Goal: Task Accomplishment & Management: Manage account settings

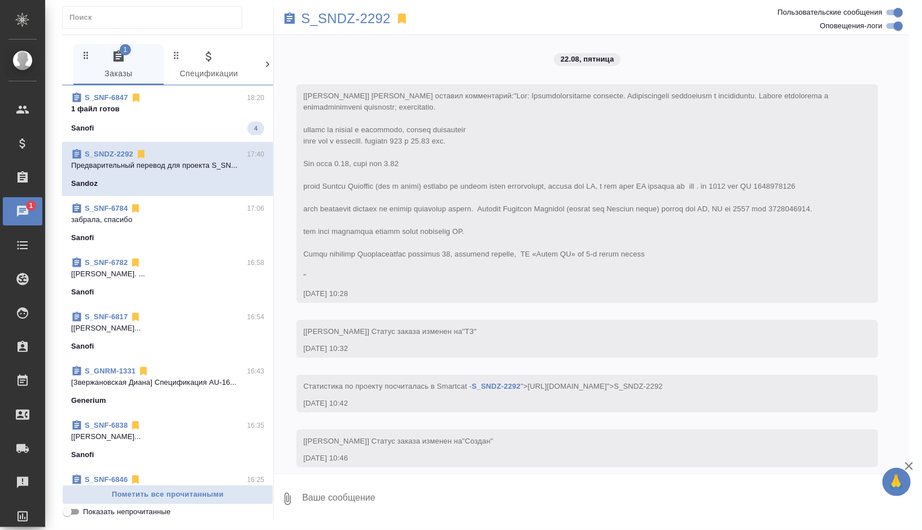
scroll to position [4259, 0]
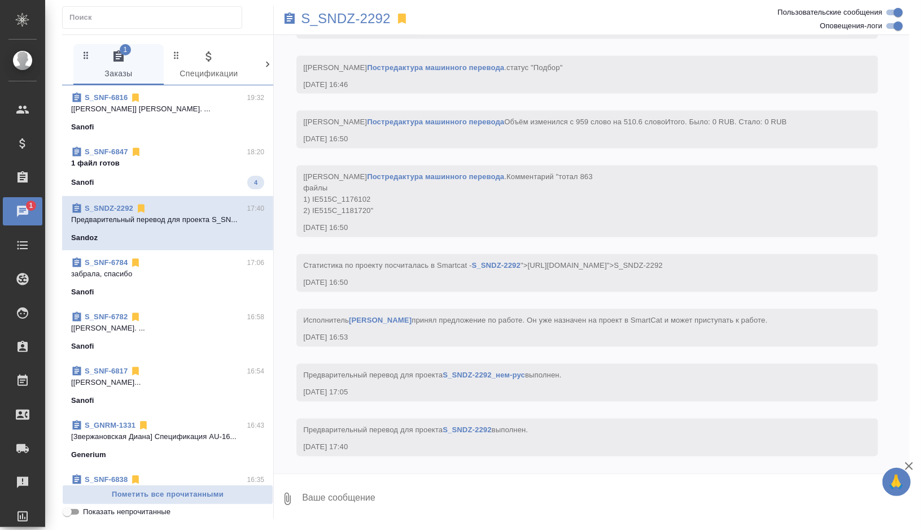
click at [187, 165] on p "1 файл готов" at bounding box center [167, 163] width 193 height 11
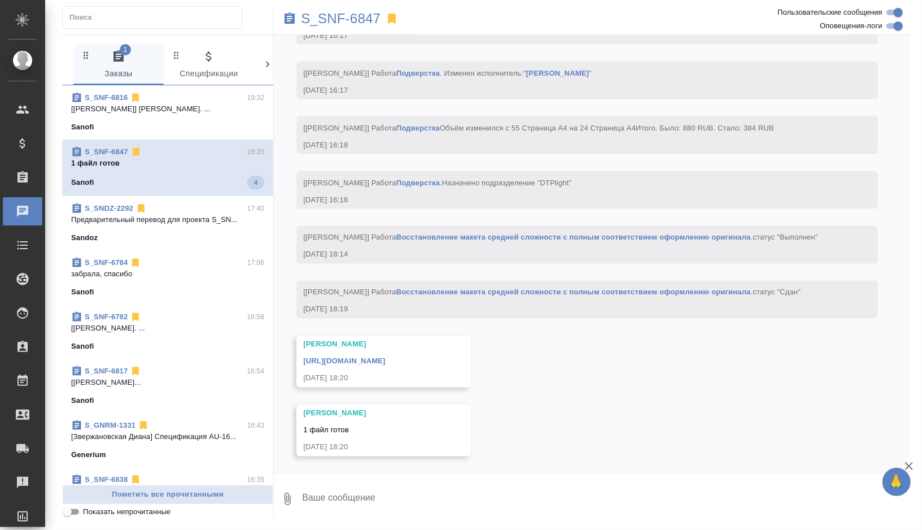
scroll to position [4208, 0]
click at [348, 20] on p "S_SNF-6847" at bounding box center [341, 18] width 80 height 11
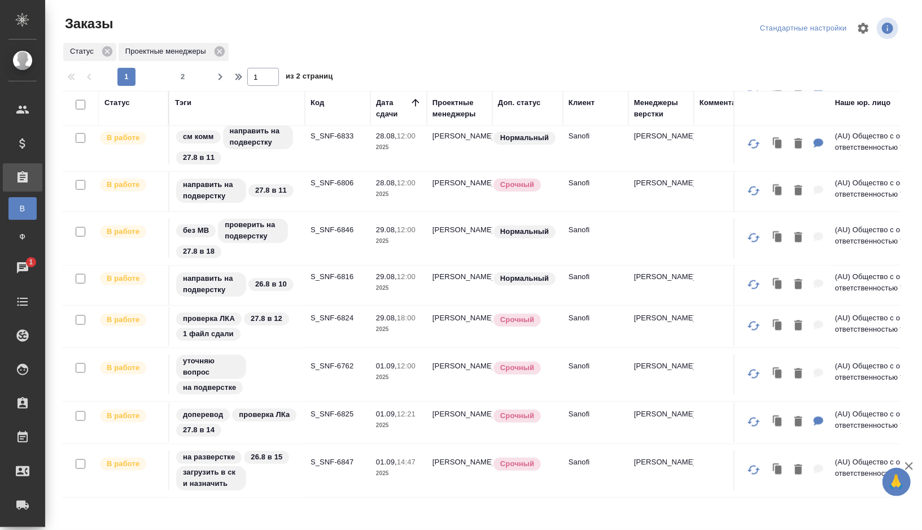
scroll to position [899, 0]
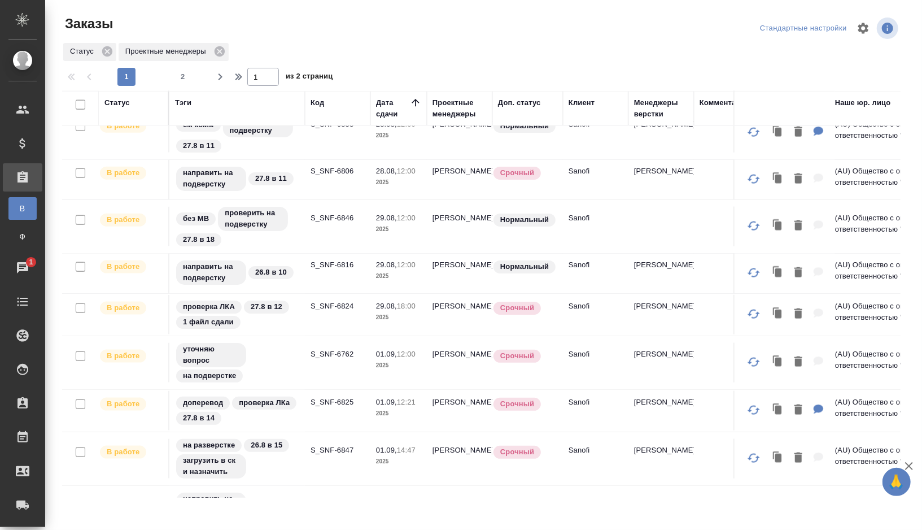
click at [312, 273] on td "S_SNF-6816" at bounding box center [337, 273] width 65 height 40
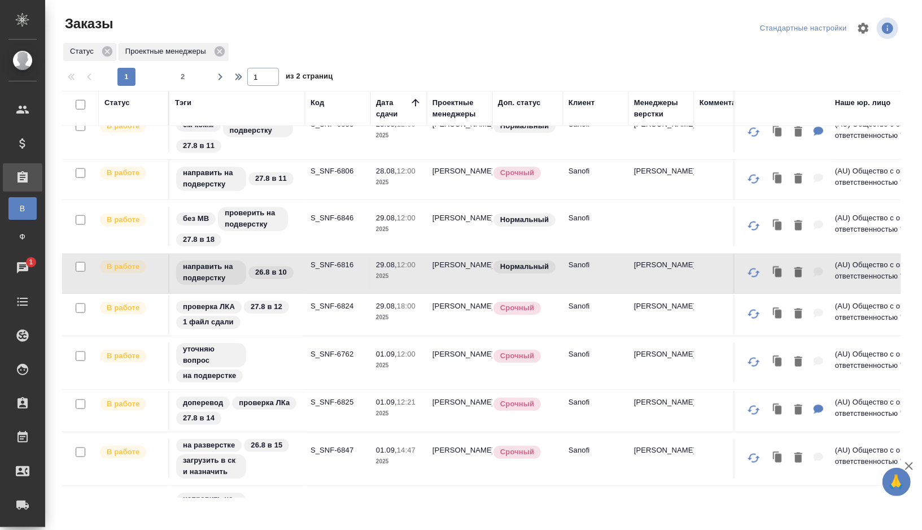
click at [312, 273] on td "S_SNF-6816" at bounding box center [337, 273] width 65 height 40
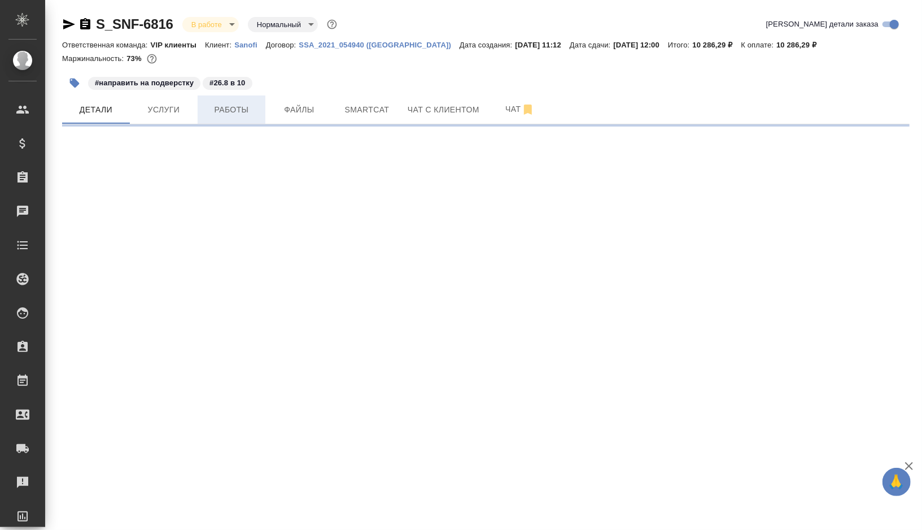
click at [251, 115] on span "Работы" at bounding box center [231, 110] width 54 height 14
select select "RU"
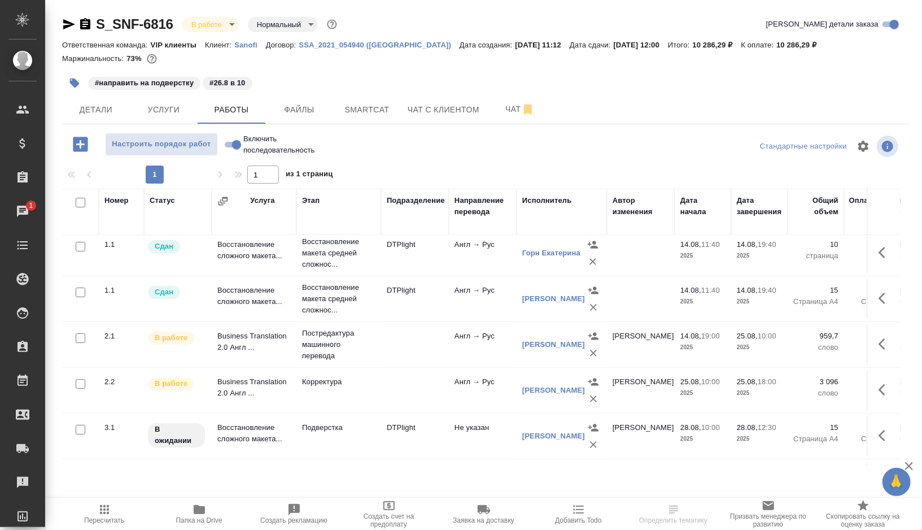
scroll to position [64, 0]
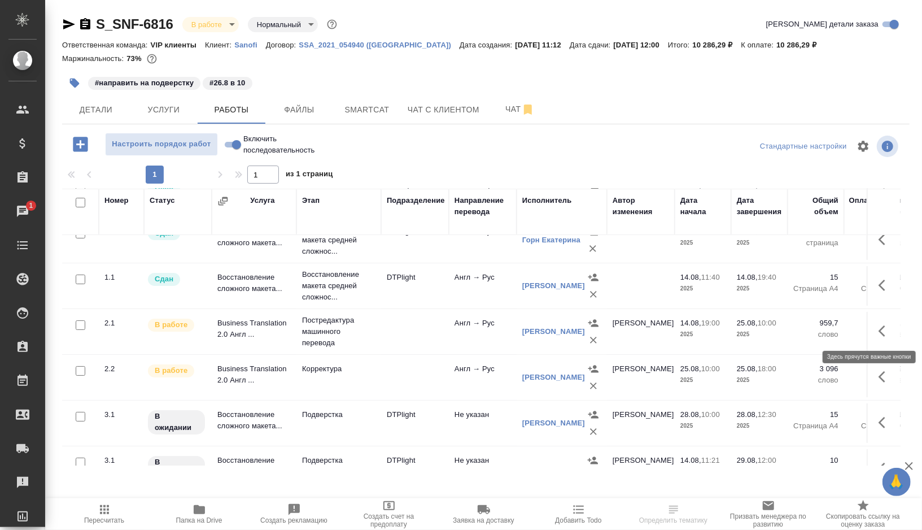
click at [888, 331] on icon "button" at bounding box center [885, 331] width 14 height 14
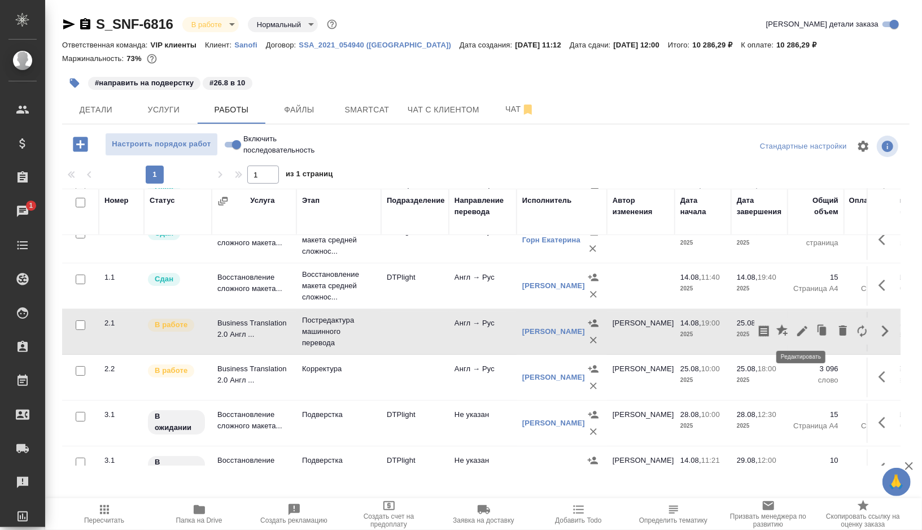
click at [801, 327] on icon "button" at bounding box center [802, 331] width 14 height 14
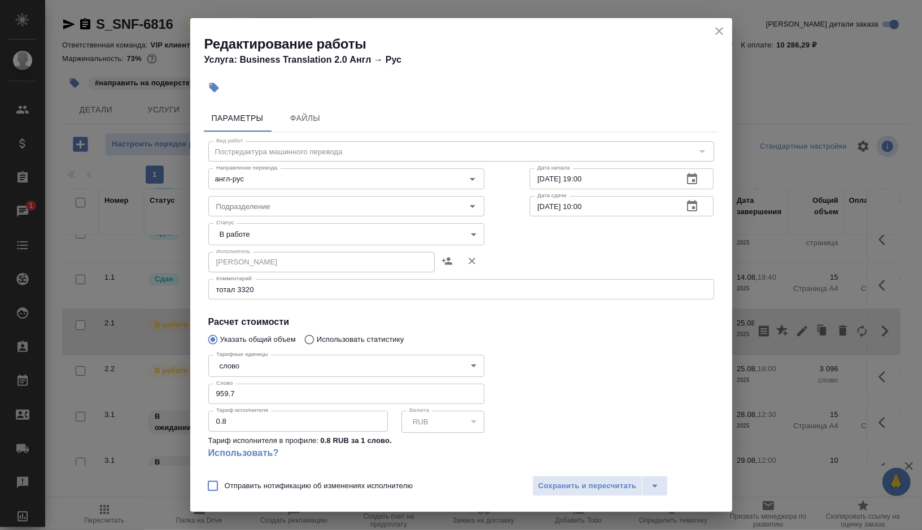
click at [439, 228] on body "🙏 .cls-1 fill:#fff; AWATERA Gorshkova Valentina Клиенты Спецификации Заказы 1 Ч…" at bounding box center [461, 265] width 922 height 530
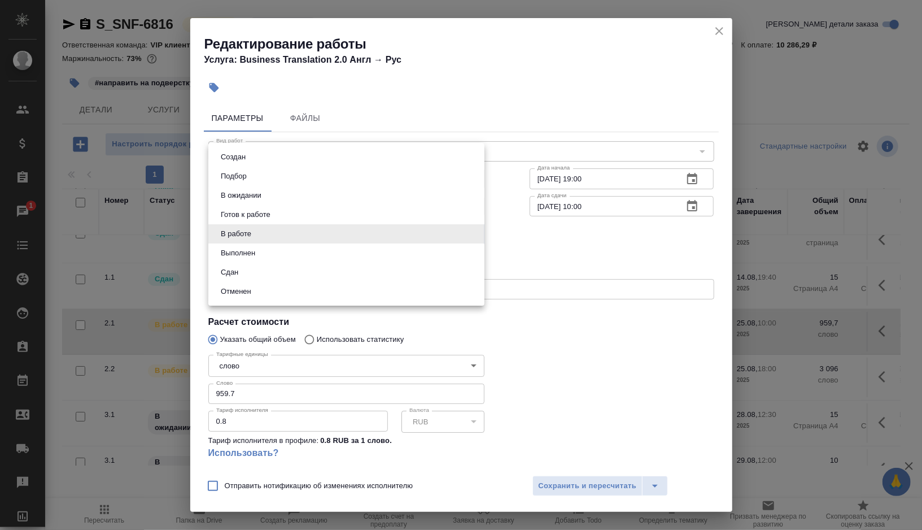
click at [303, 251] on li "Выполнен" at bounding box center [346, 252] width 276 height 19
type input "completed"
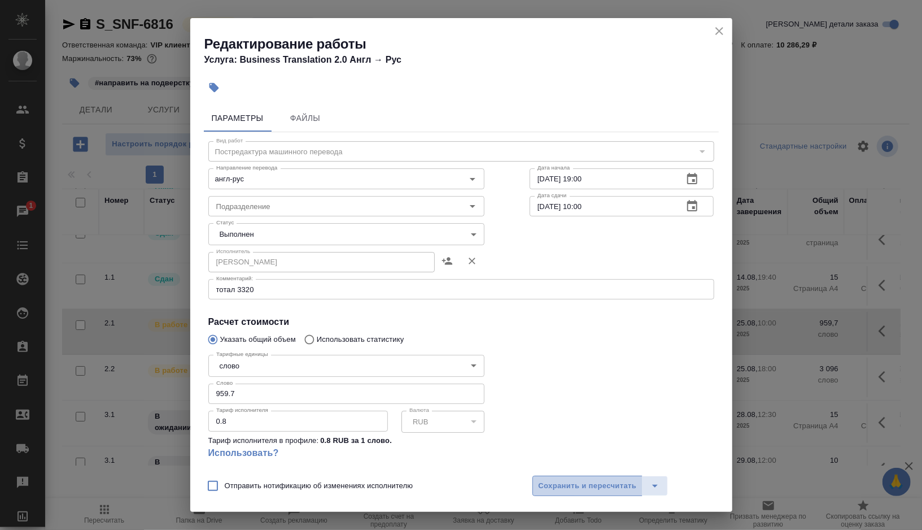
click at [609, 483] on span "Сохранить и пересчитать" at bounding box center [588, 485] width 98 height 13
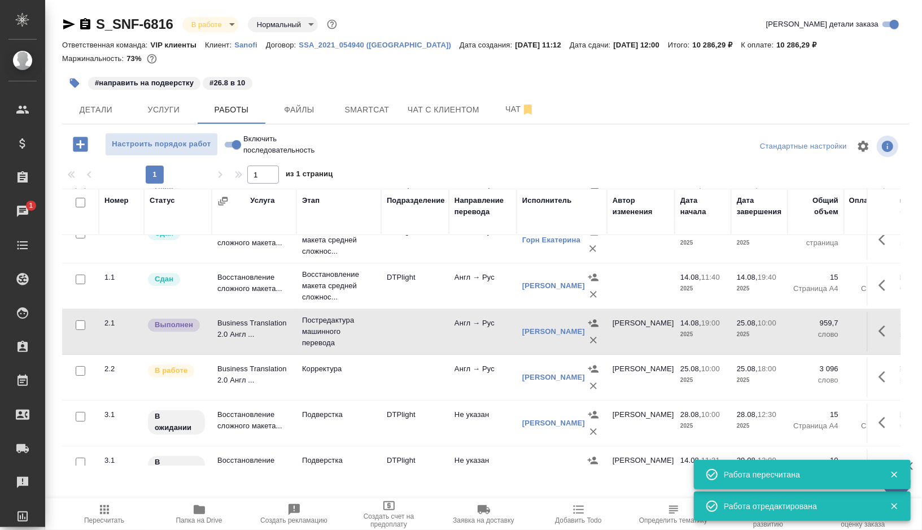
click at [391, 349] on td at bounding box center [415, 332] width 68 height 40
click at [392, 373] on td at bounding box center [415, 377] width 68 height 40
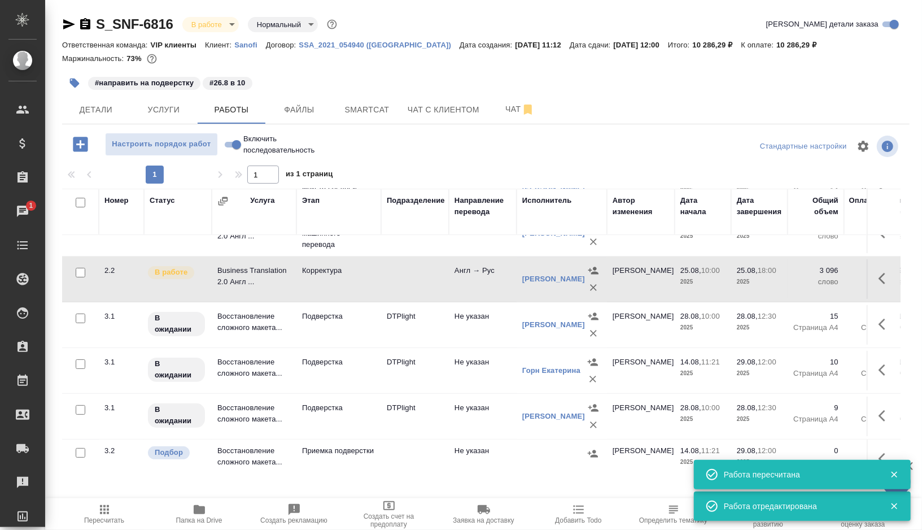
scroll to position [165, 0]
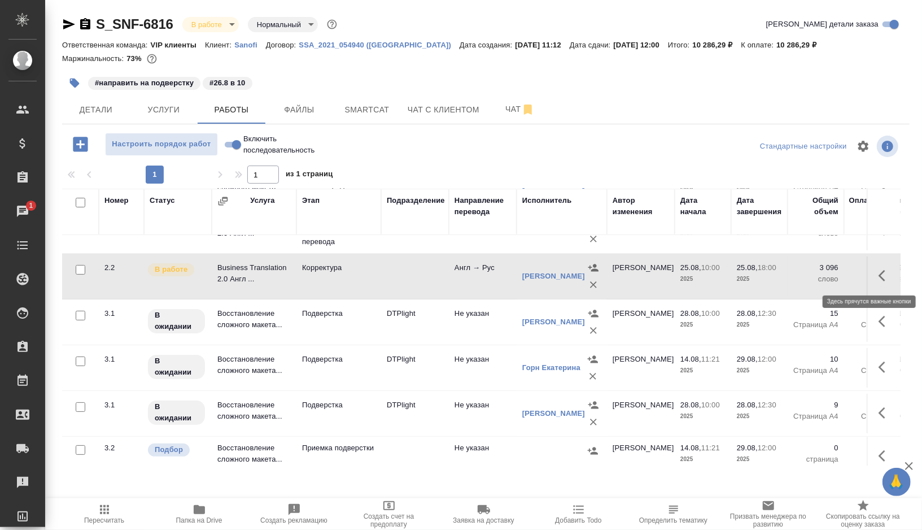
click at [890, 264] on button "button" at bounding box center [885, 275] width 27 height 27
click at [810, 271] on button "button" at bounding box center [802, 275] width 19 height 27
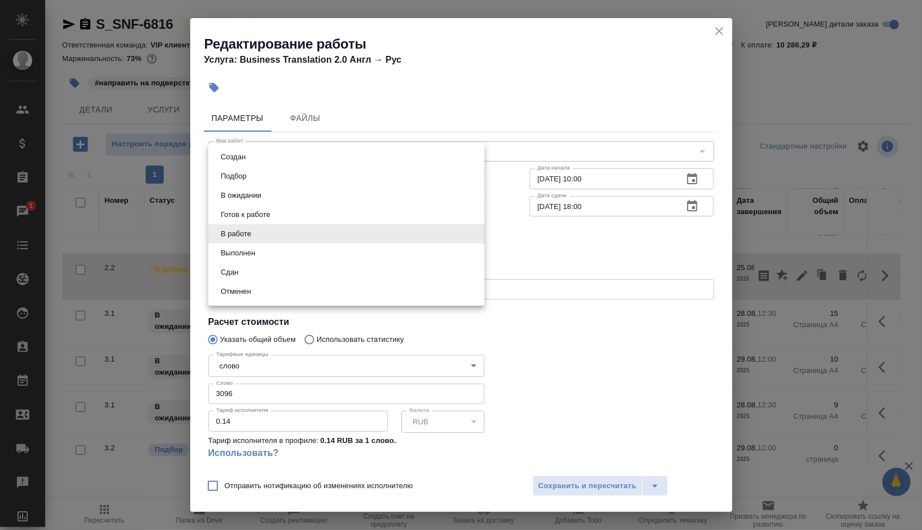
click at [474, 240] on body "🙏 .cls-1 fill:#fff; AWATERA Gorshkova Valentina Клиенты Спецификации Заказы 1 Ч…" at bounding box center [461, 265] width 922 height 530
click at [308, 242] on li "В работе" at bounding box center [346, 233] width 276 height 19
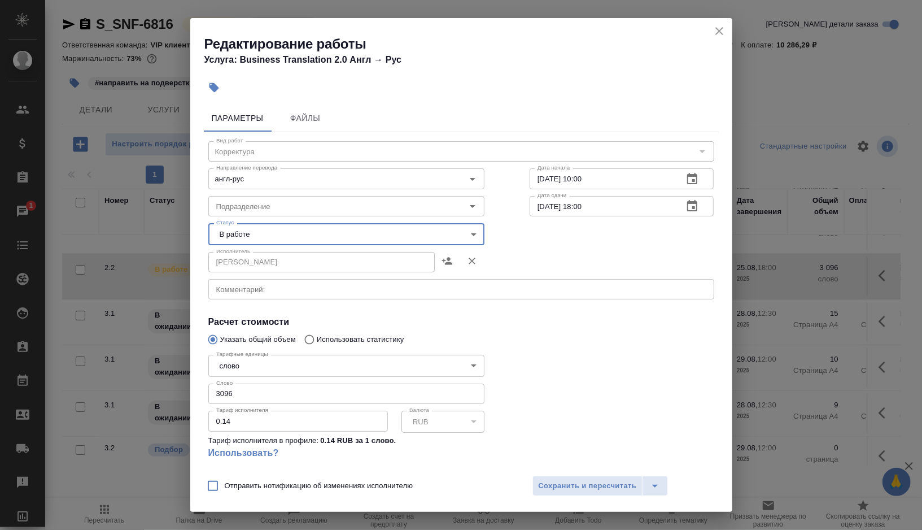
click at [475, 234] on body "🙏 .cls-1 fill:#fff; AWATERA Gorshkova Valentina Клиенты Спецификации Заказы 1 Ч…" at bounding box center [461, 265] width 922 height 530
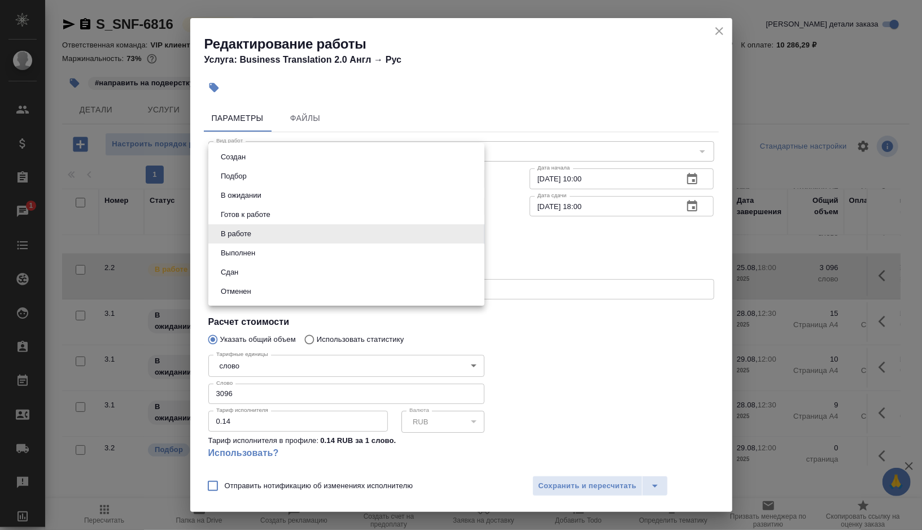
click at [271, 251] on li "Выполнен" at bounding box center [346, 252] width 276 height 19
type input "completed"
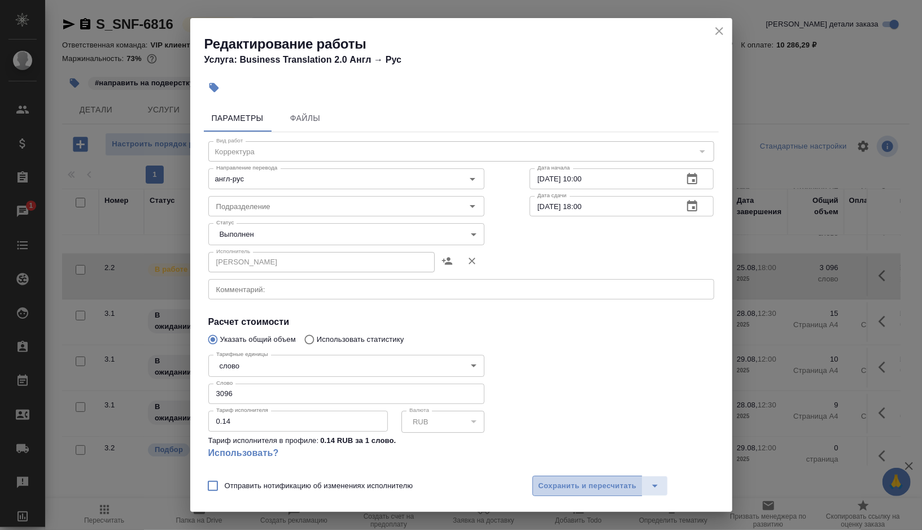
click at [568, 485] on span "Сохранить и пересчитать" at bounding box center [588, 485] width 98 height 13
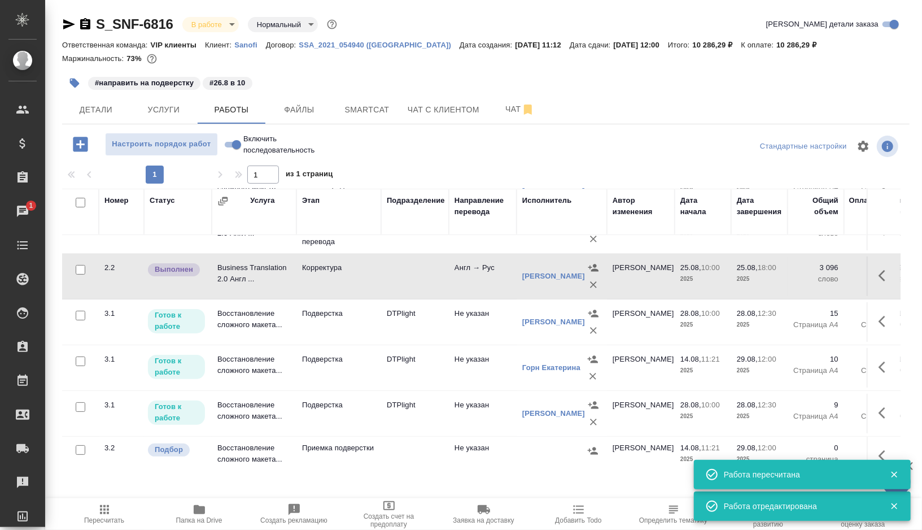
click at [441, 328] on td "DTPlight" at bounding box center [415, 322] width 68 height 40
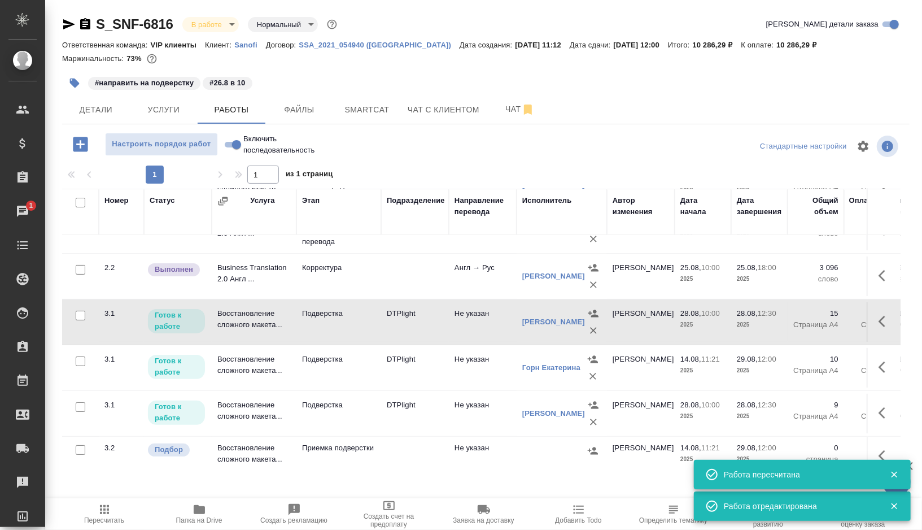
click at [441, 328] on td "DTPlight" at bounding box center [415, 322] width 68 height 40
click at [371, 369] on td "Подверстка" at bounding box center [338, 368] width 85 height 40
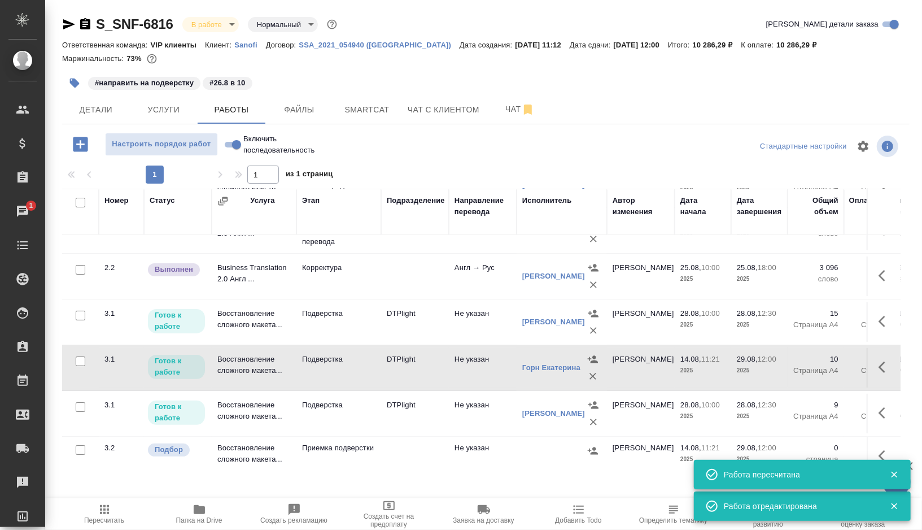
click at [362, 410] on td "Подверстка" at bounding box center [338, 413] width 85 height 40
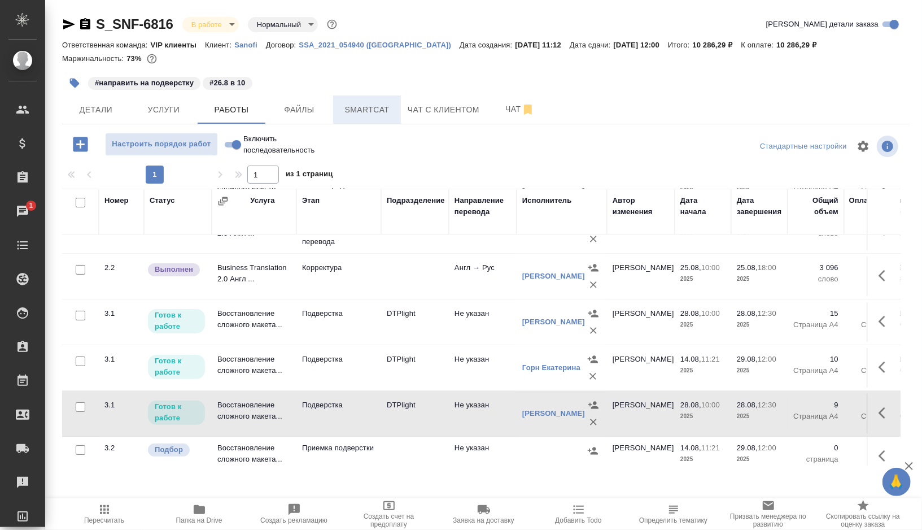
click at [351, 119] on button "Smartcat" at bounding box center [367, 109] width 68 height 28
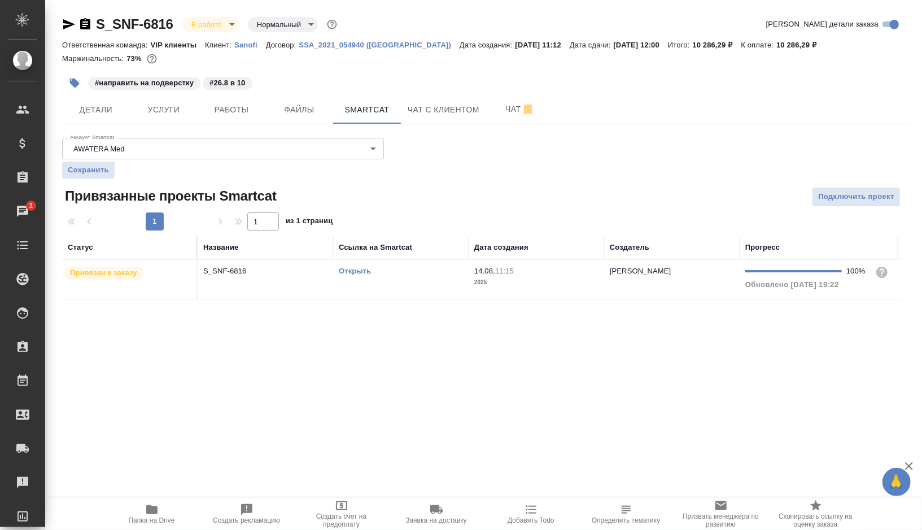
click at [422, 282] on td "Открыть" at bounding box center [400, 280] width 135 height 40
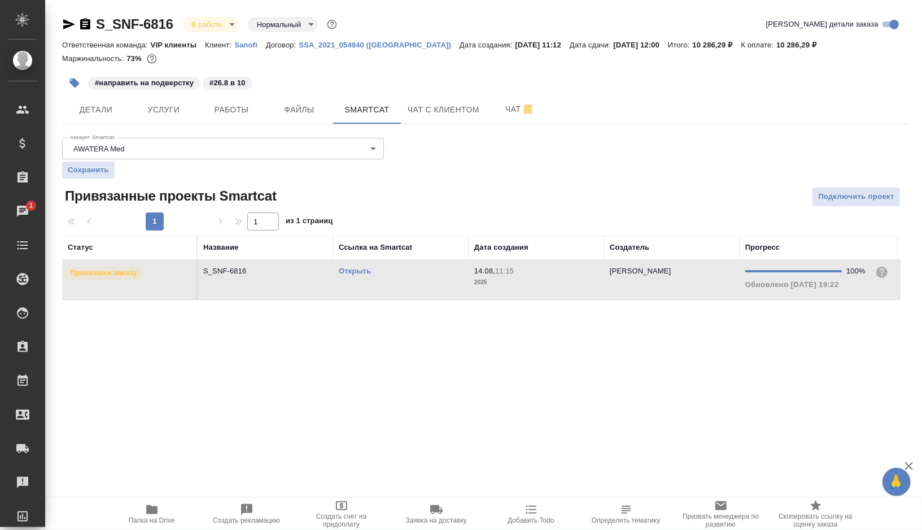
click at [422, 282] on td "Открыть" at bounding box center [400, 280] width 135 height 40
click at [77, 84] on icon "button" at bounding box center [75, 83] width 10 height 10
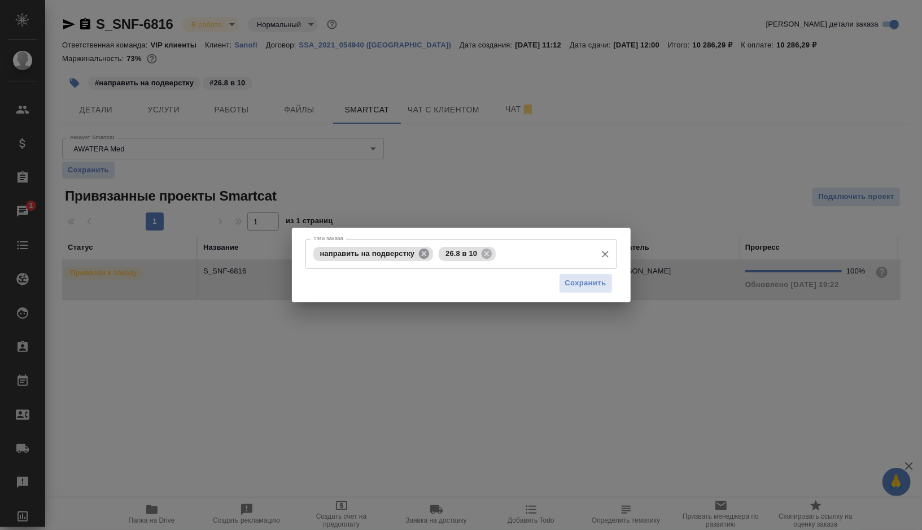
click at [423, 251] on icon at bounding box center [424, 253] width 12 height 12
click at [361, 256] on icon at bounding box center [361, 253] width 10 height 10
click at [361, 256] on input "Тэги заказа" at bounding box center [450, 253] width 280 height 19
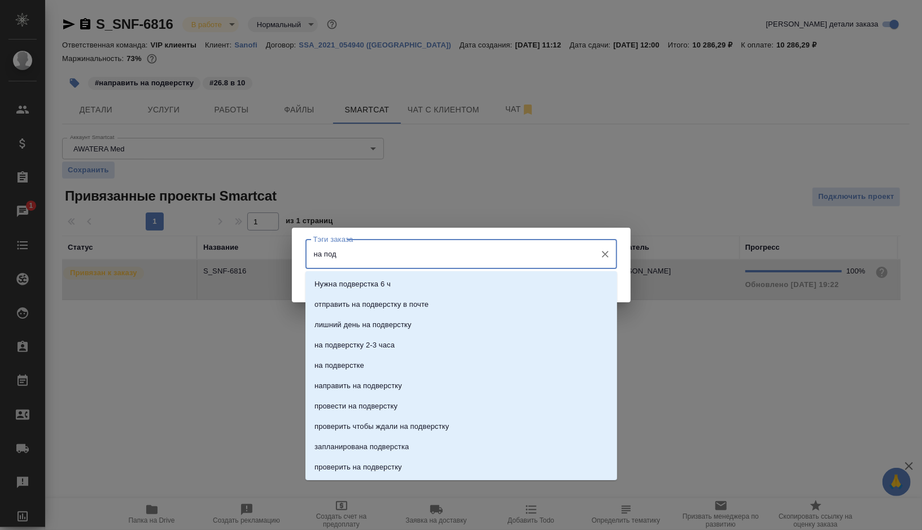
type input "на подв"
click at [341, 358] on li "на подверстке" at bounding box center [461, 365] width 312 height 20
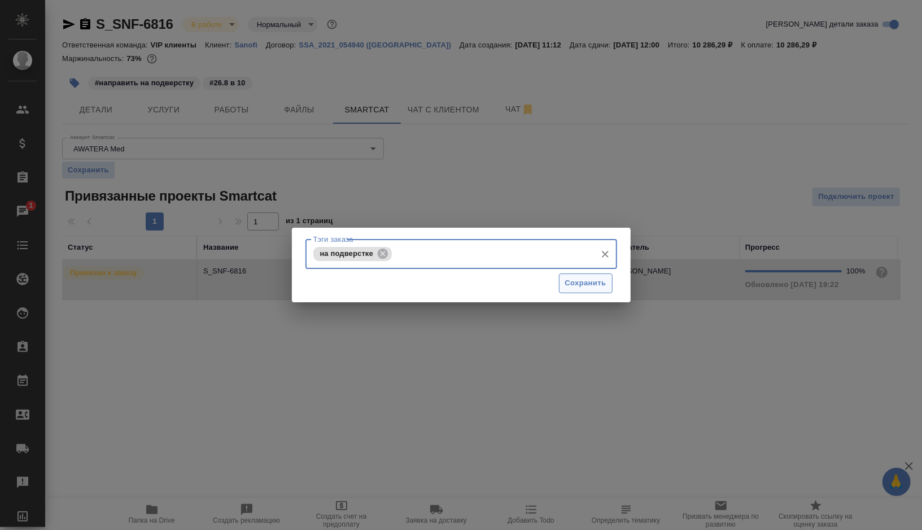
click at [573, 286] on span "Сохранить" at bounding box center [585, 283] width 41 height 13
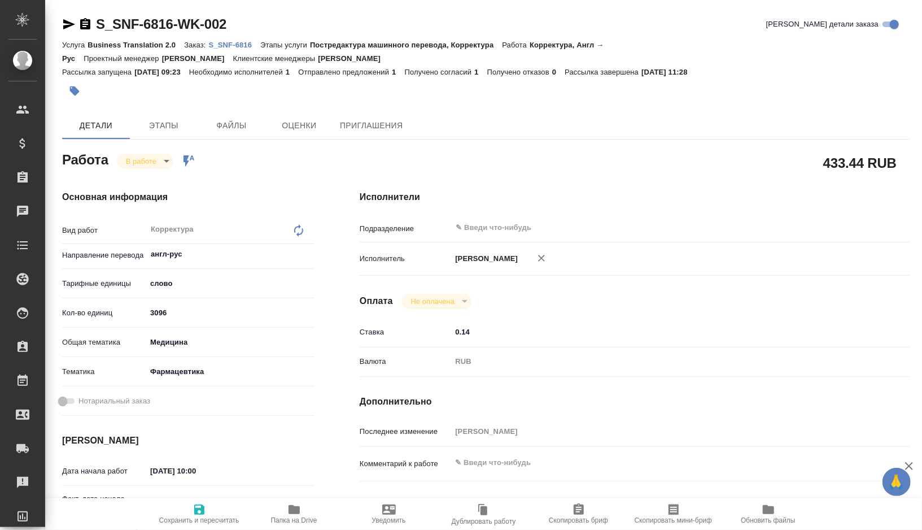
type textarea "x"
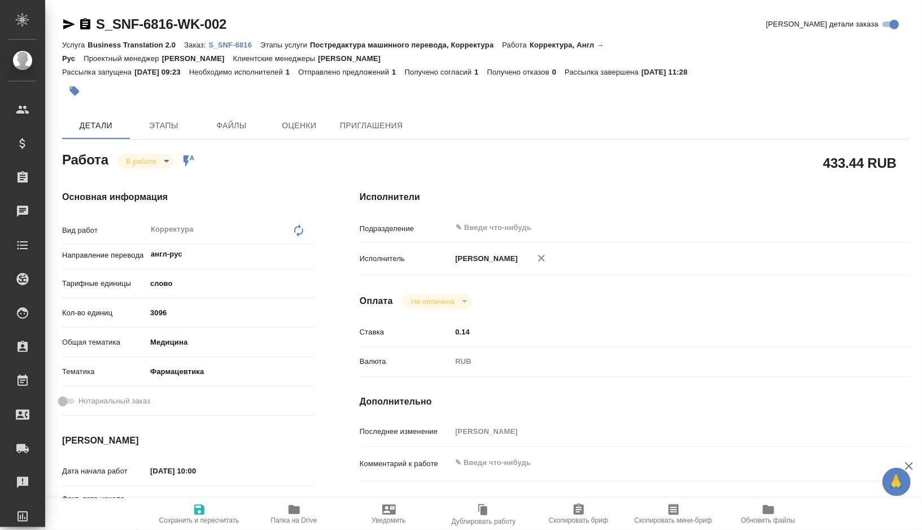
type textarea "x"
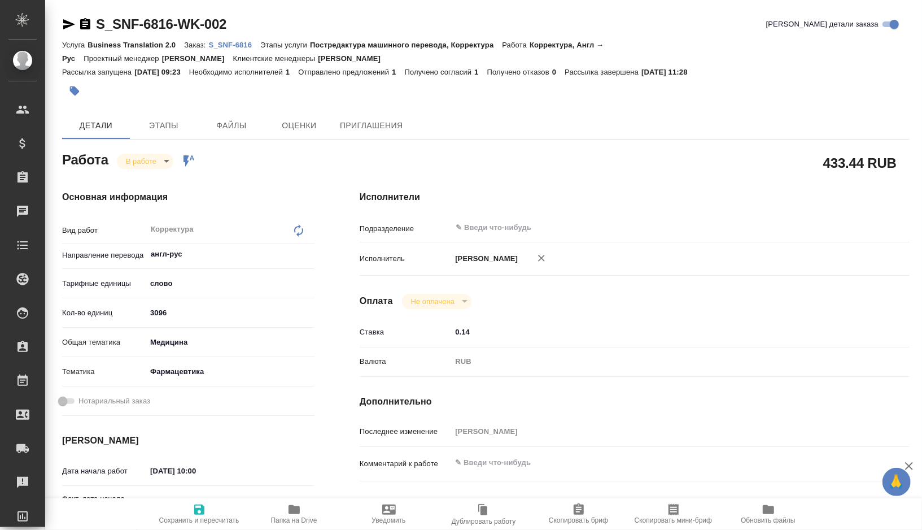
type textarea "x"
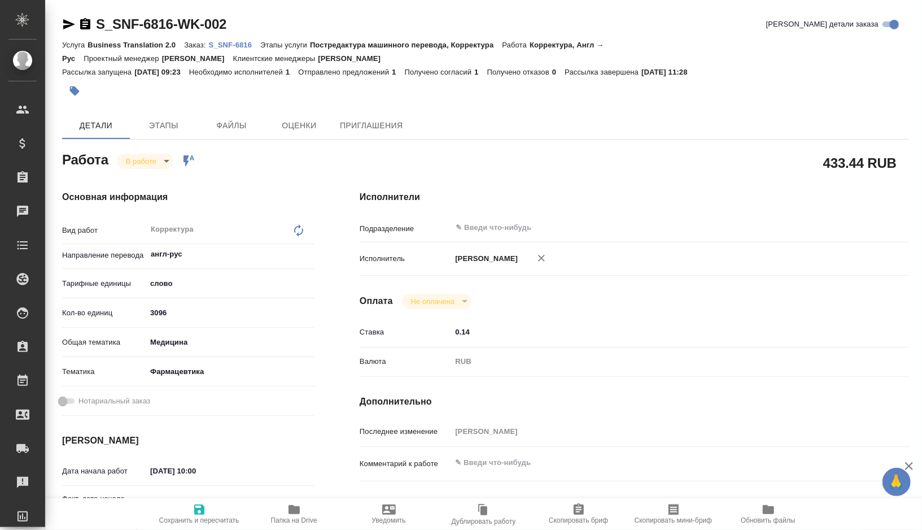
type textarea "x"
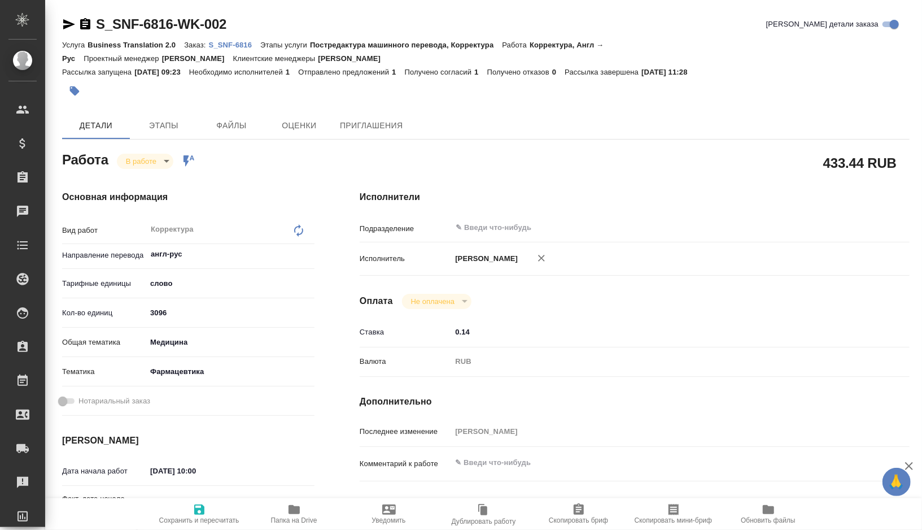
type textarea "x"
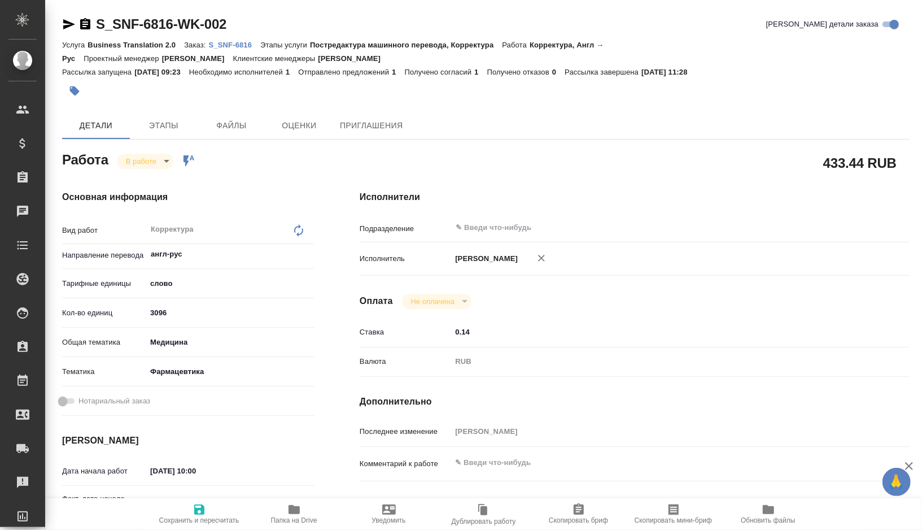
type textarea "x"
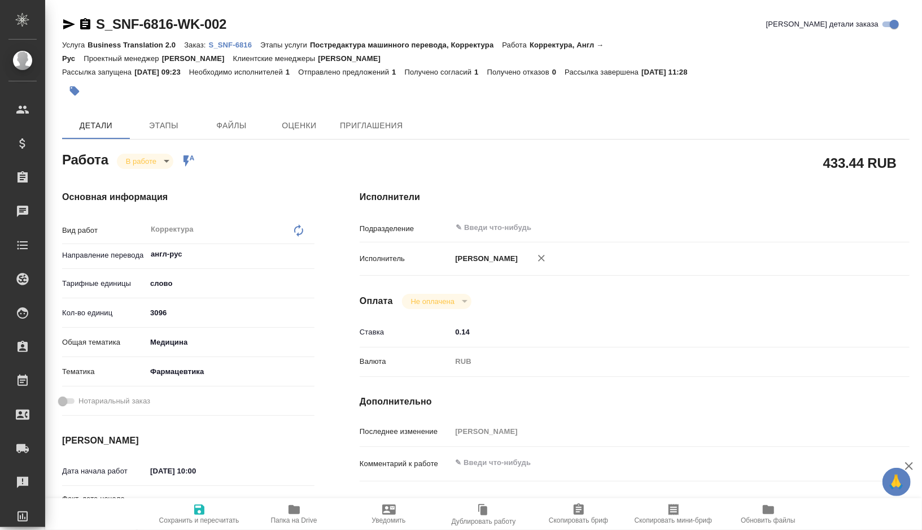
type textarea "x"
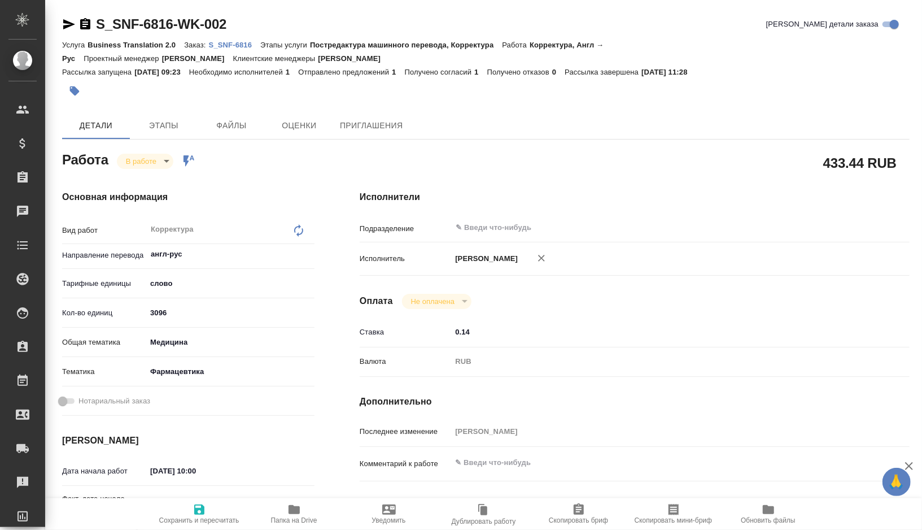
type textarea "x"
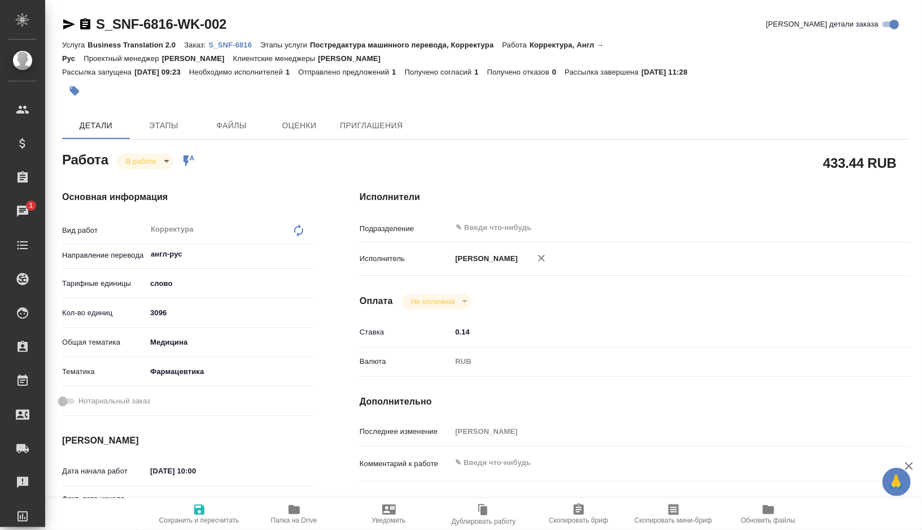
type textarea "x"
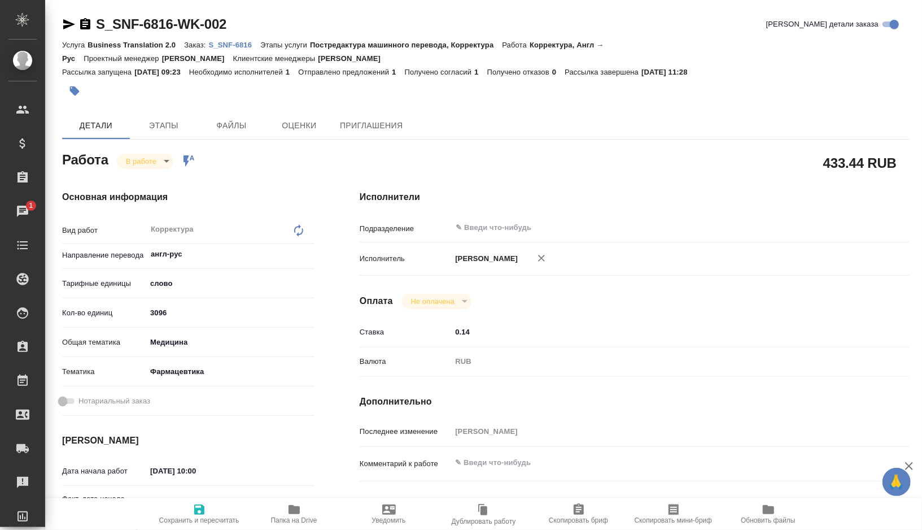
click at [290, 505] on icon "button" at bounding box center [293, 509] width 11 height 9
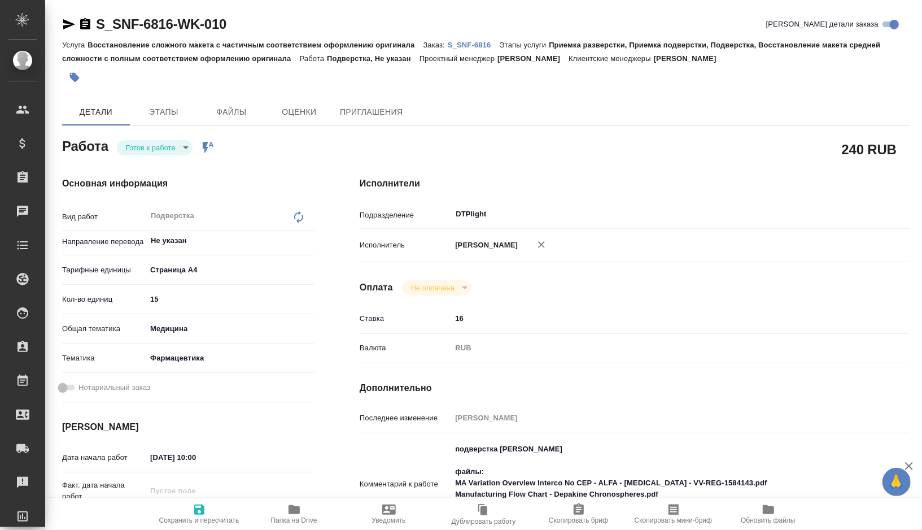
type textarea "x"
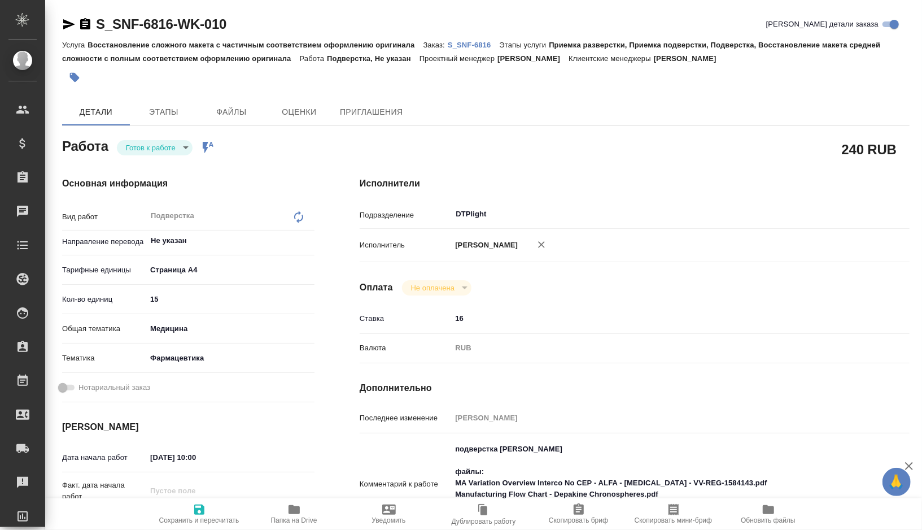
type textarea "x"
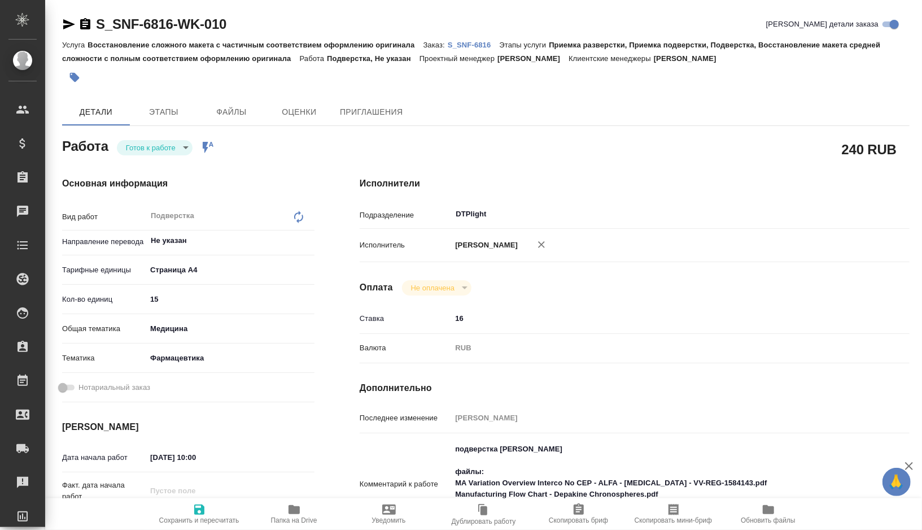
type textarea "x"
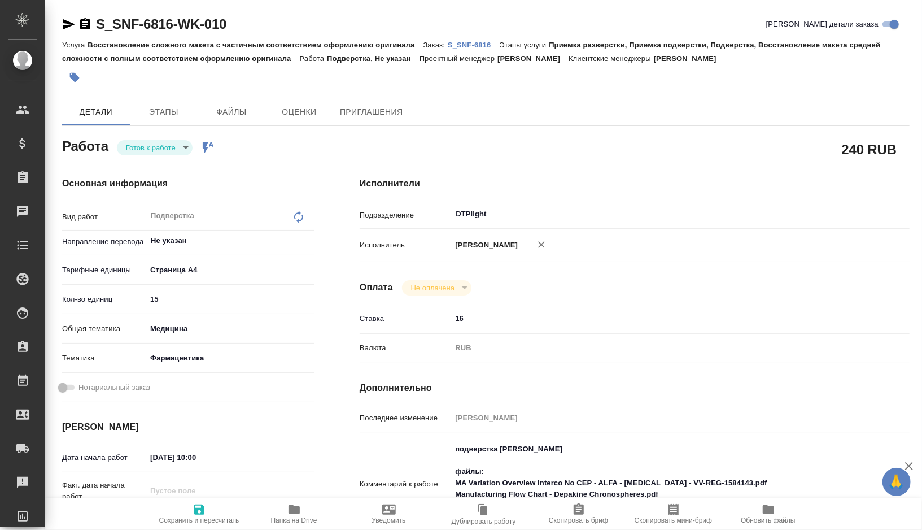
type textarea "x"
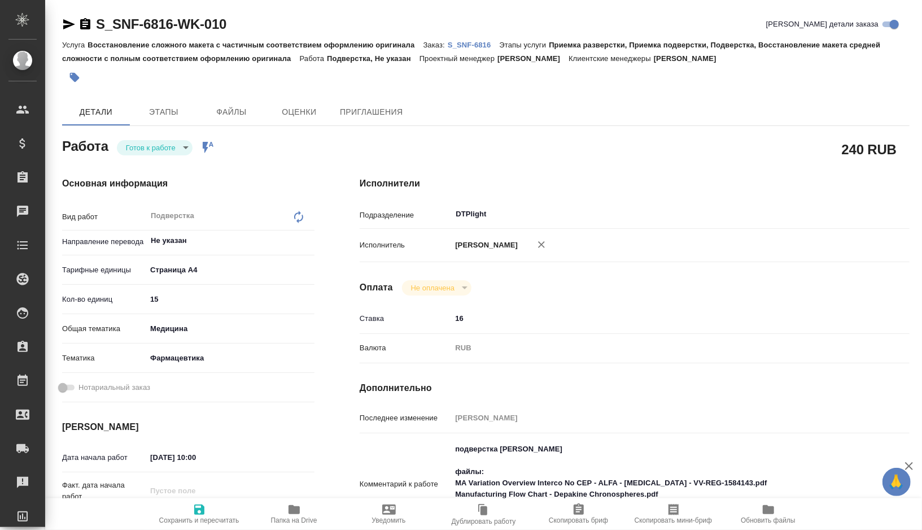
type textarea "x"
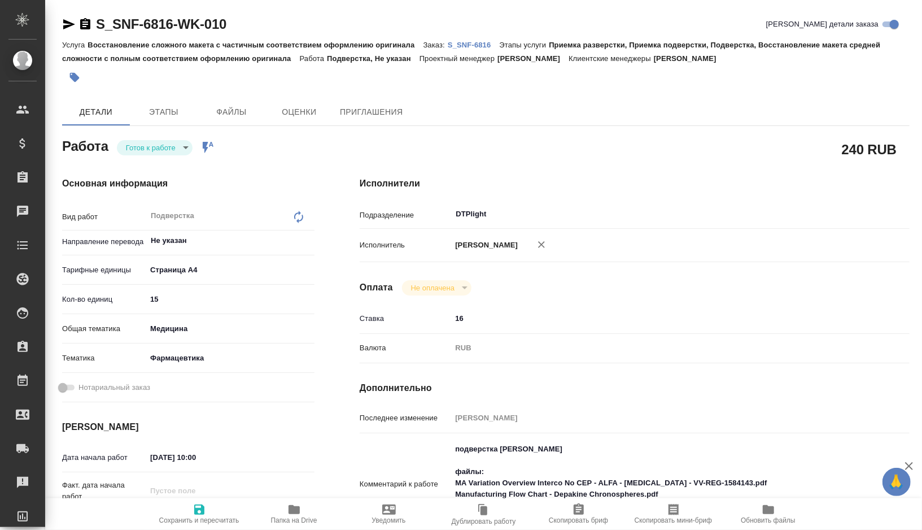
type textarea "x"
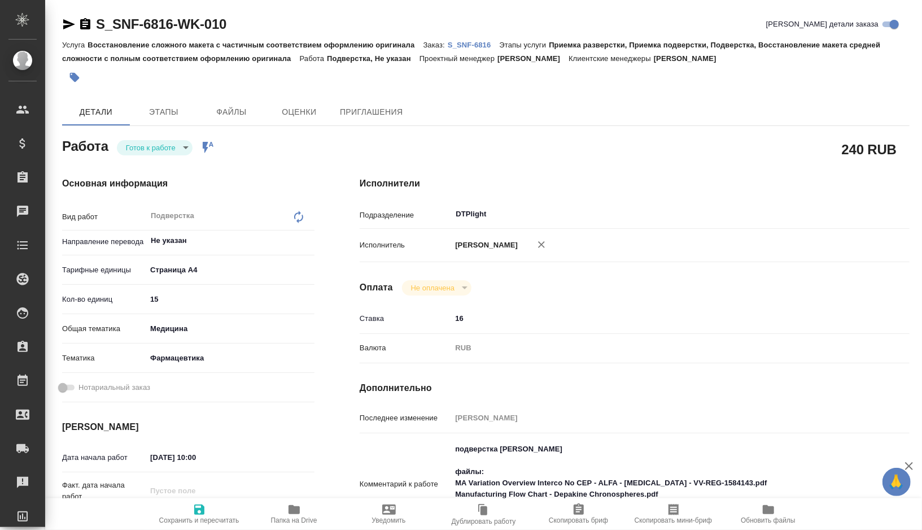
type textarea "x"
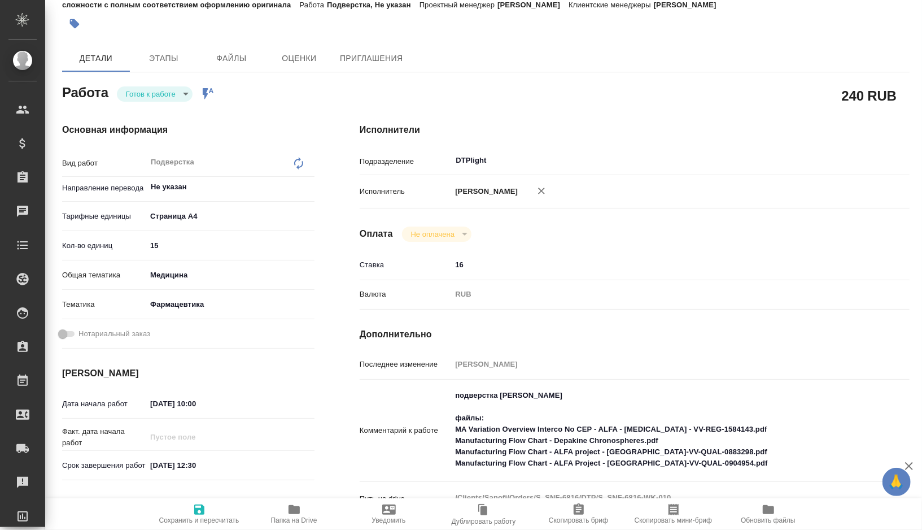
scroll to position [55, 0]
type textarea "x"
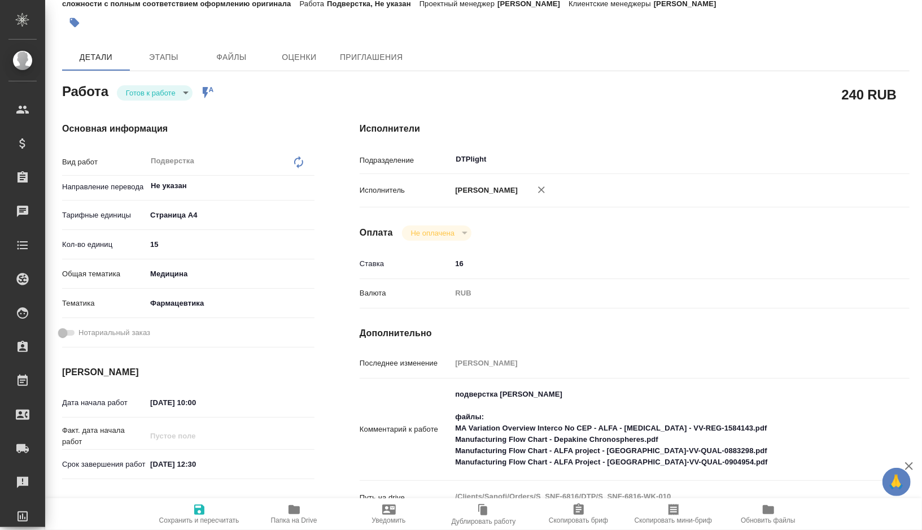
type textarea "x"
click at [297, 511] on icon "button" at bounding box center [293, 509] width 11 height 9
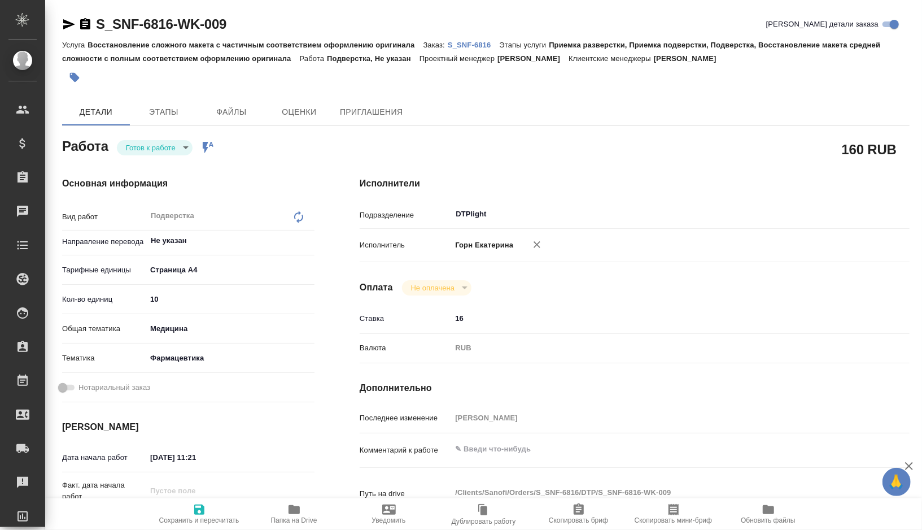
type textarea "x"
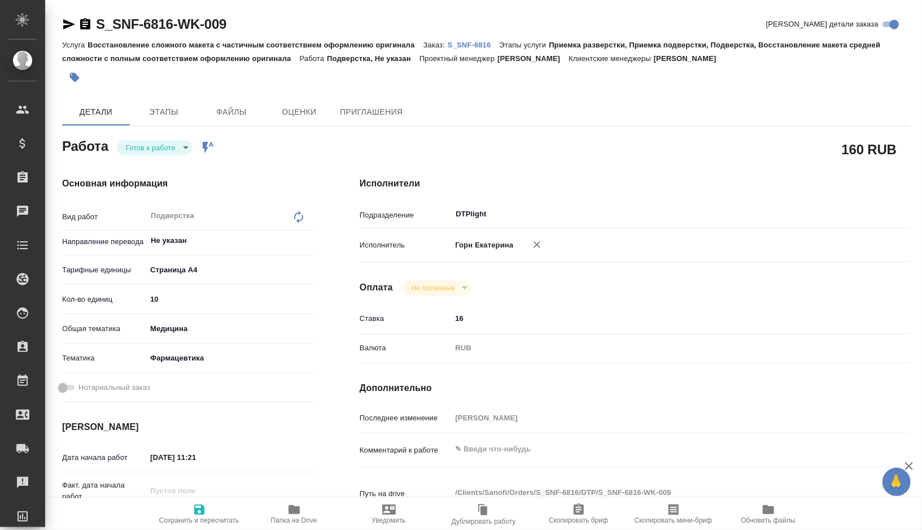
type textarea "x"
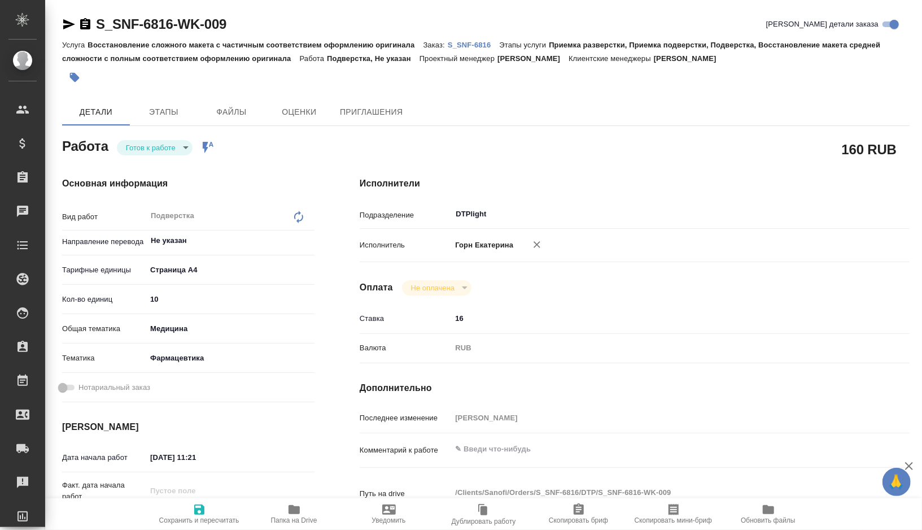
type textarea "x"
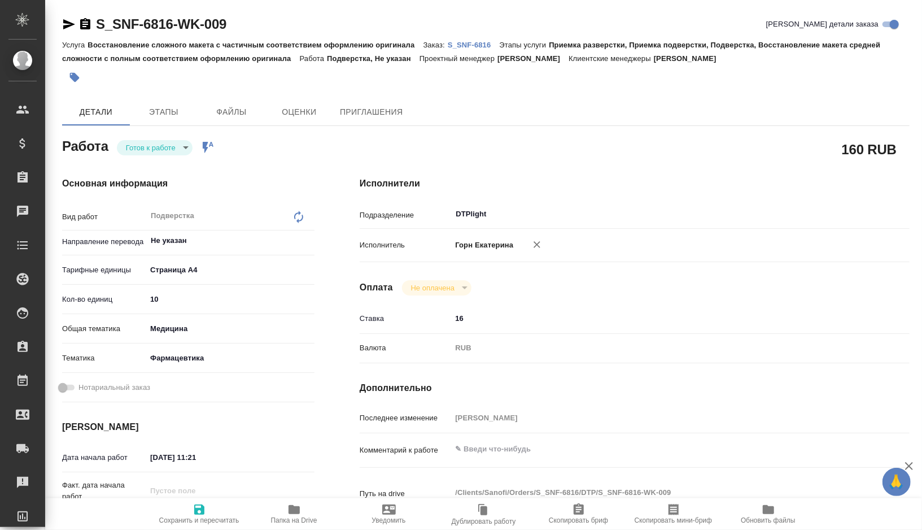
type textarea "x"
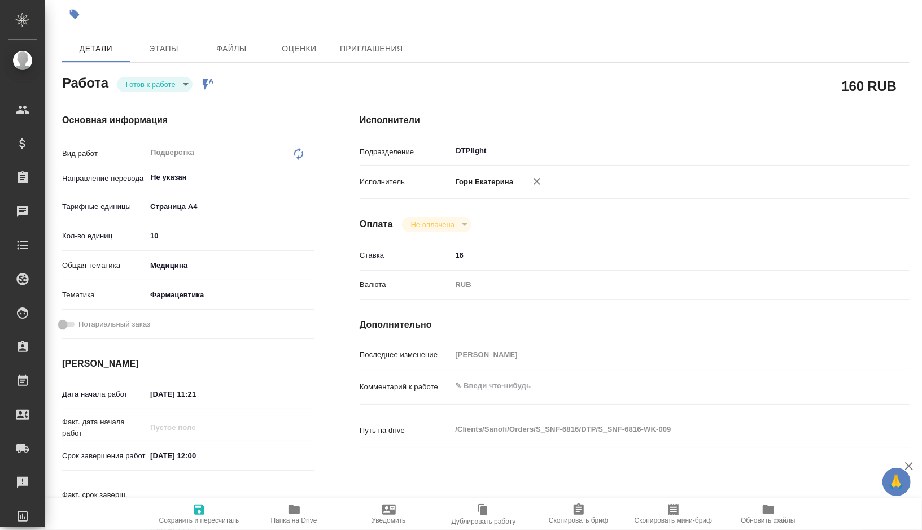
type textarea "x"
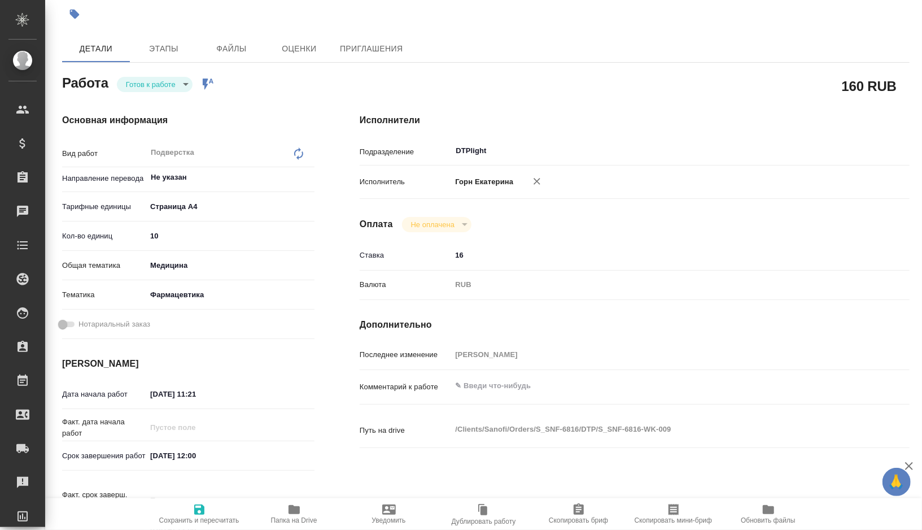
scroll to position [65, 0]
type textarea "x"
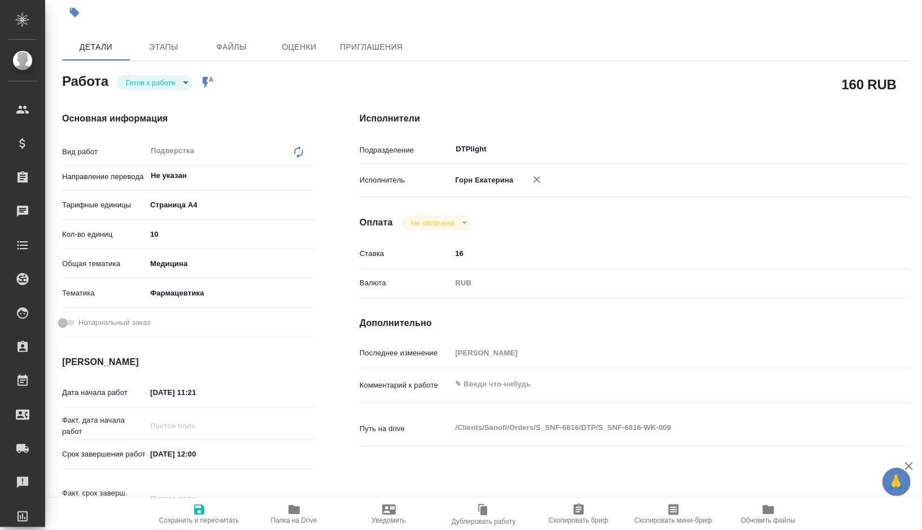
type textarea "x"
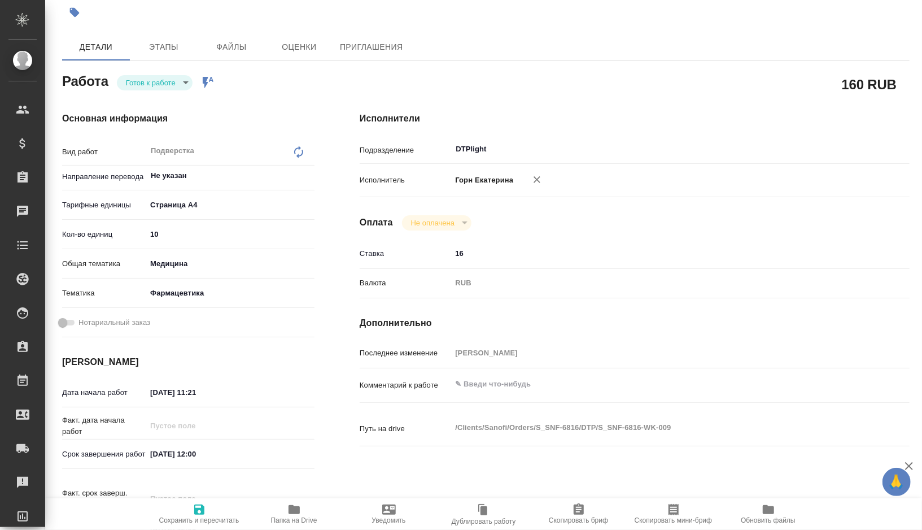
type textarea "x"
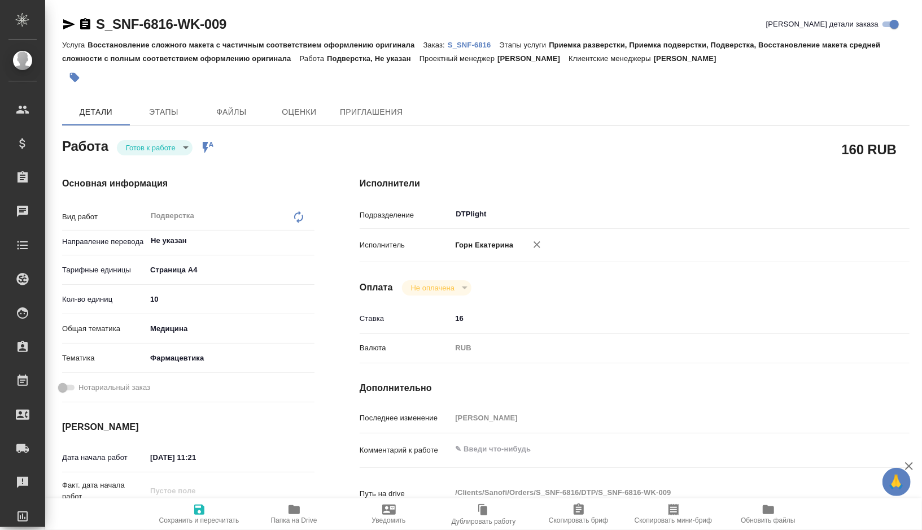
type textarea "x"
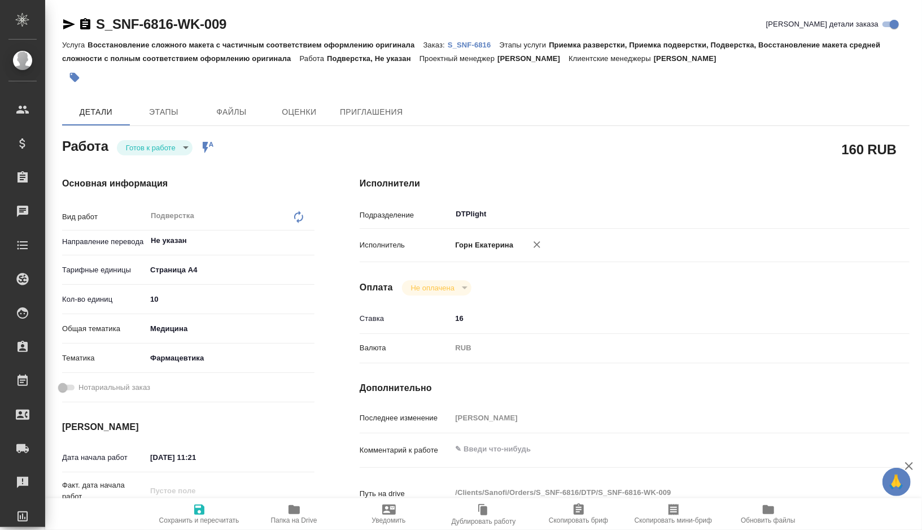
type textarea "x"
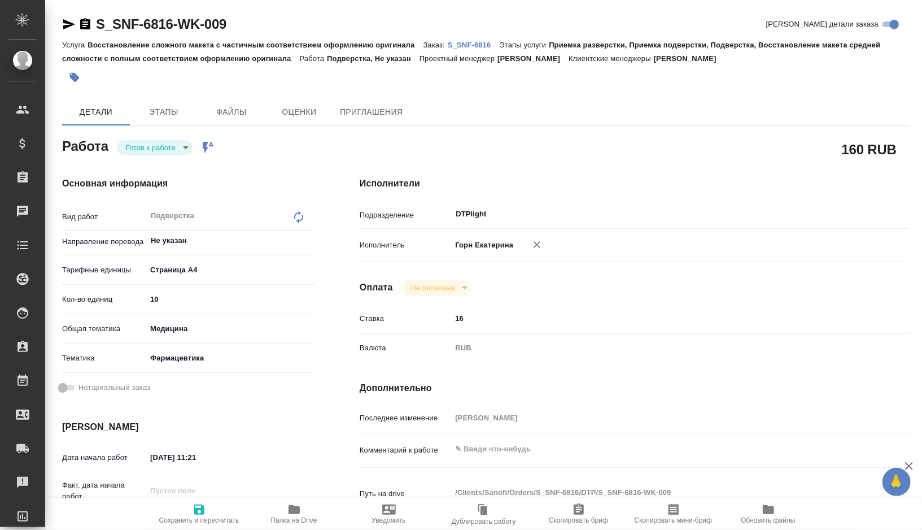
click at [298, 521] on span "Папка на Drive" at bounding box center [294, 520] width 46 height 8
type textarea "x"
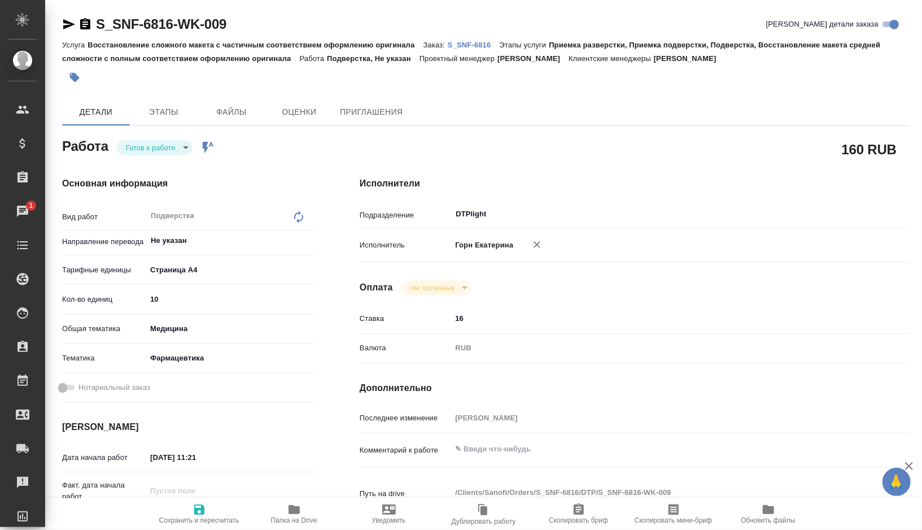
type textarea "x"
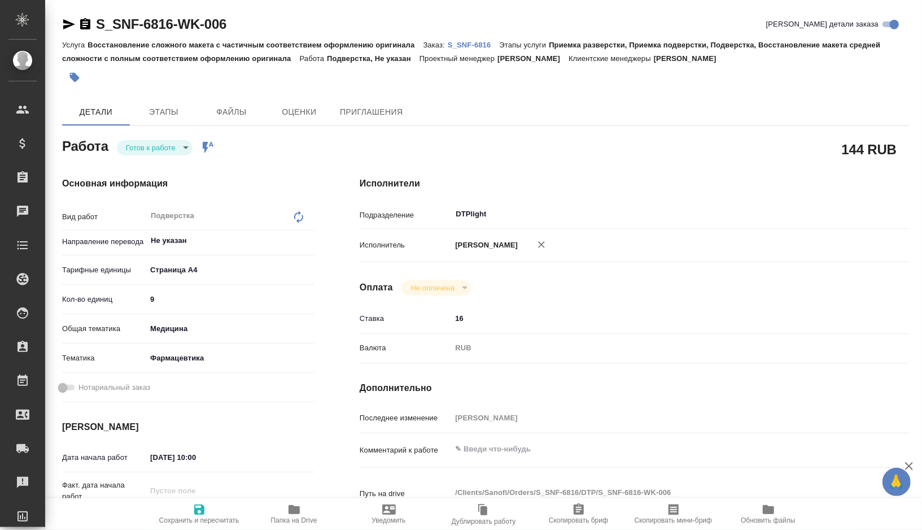
type textarea "x"
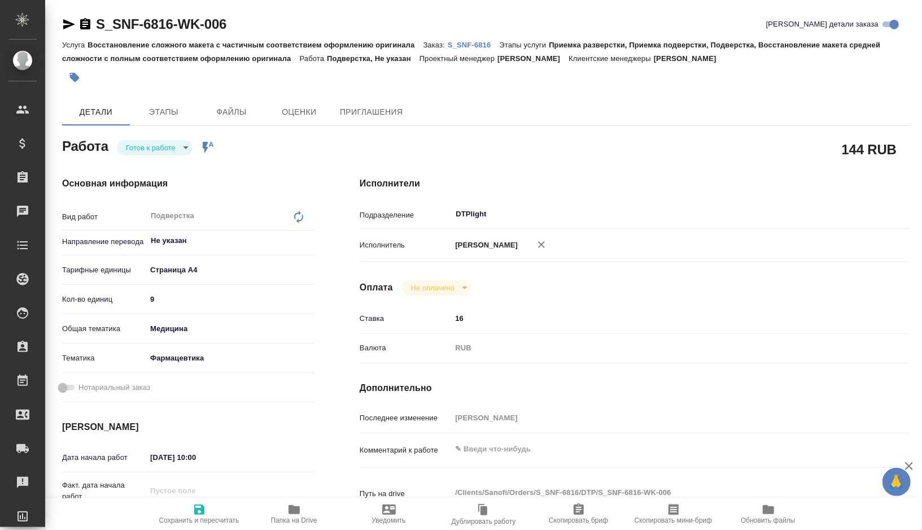
type textarea "x"
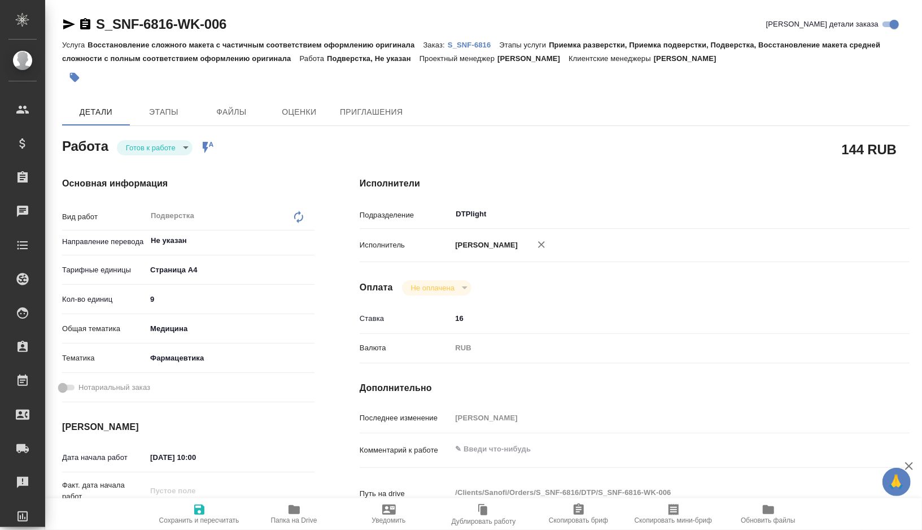
type textarea "x"
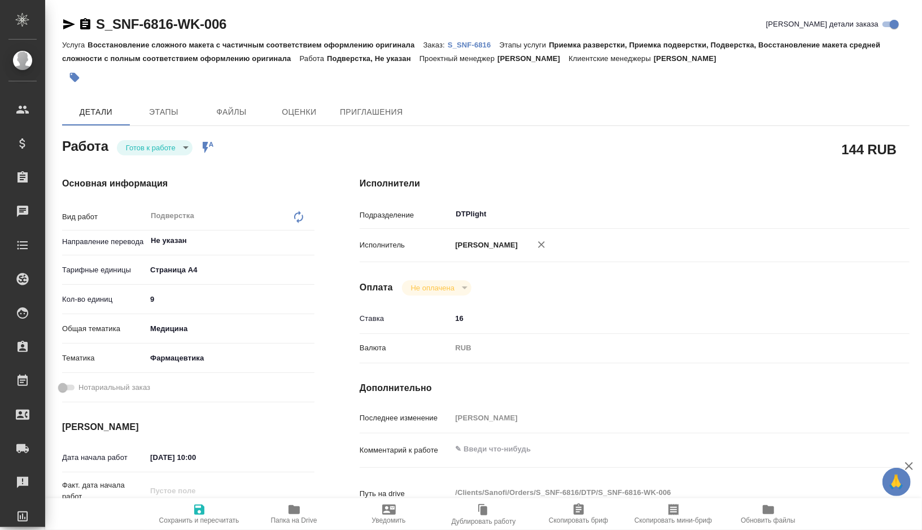
type textarea "x"
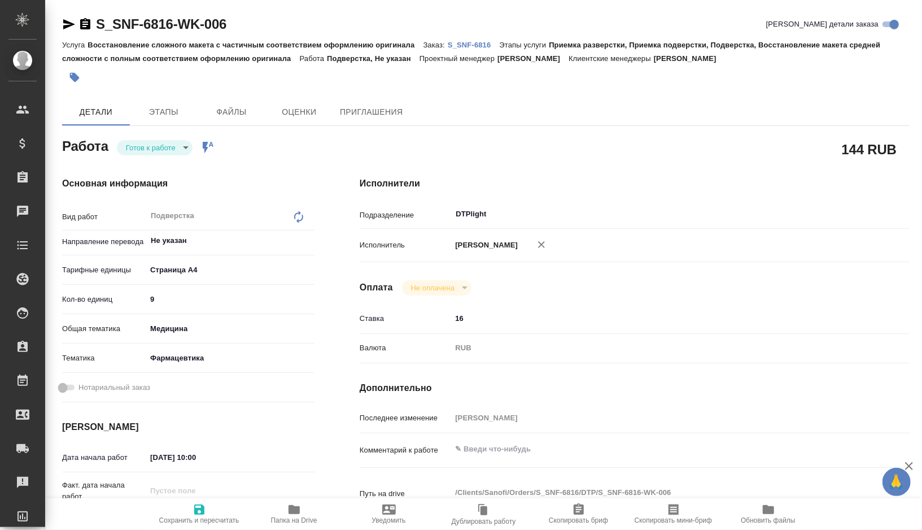
type textarea "x"
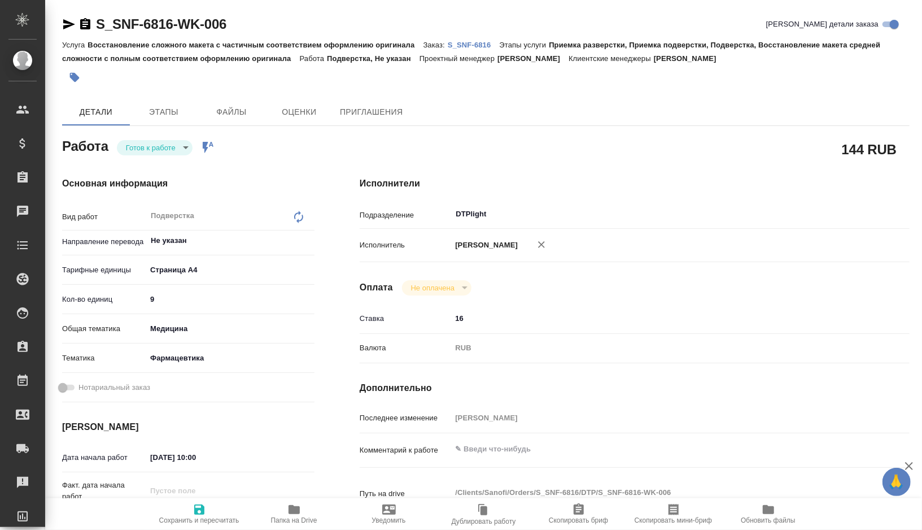
type textarea "x"
click at [296, 507] on icon "button" at bounding box center [293, 509] width 11 height 9
type textarea "x"
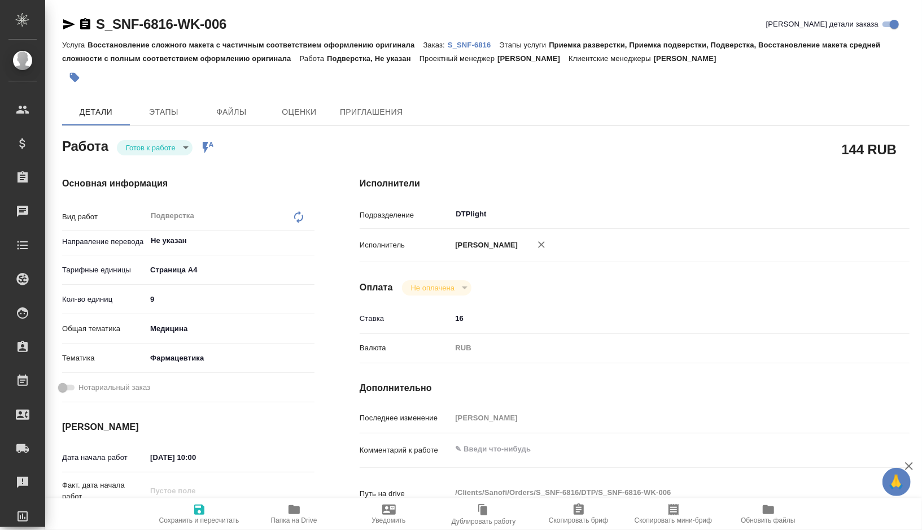
type textarea "x"
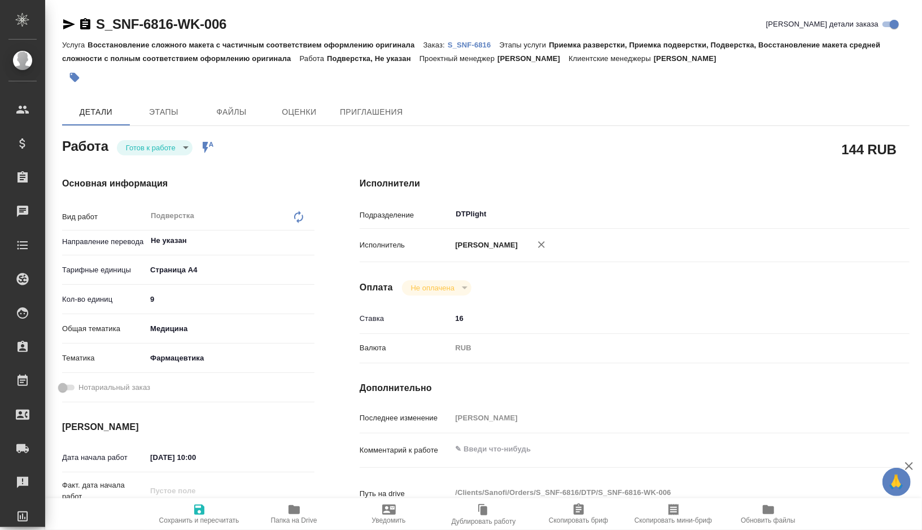
type textarea "x"
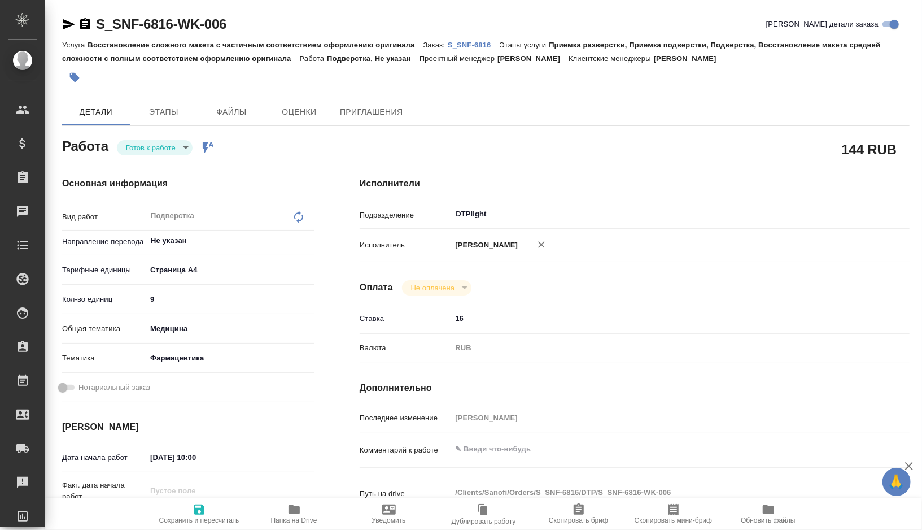
type textarea "x"
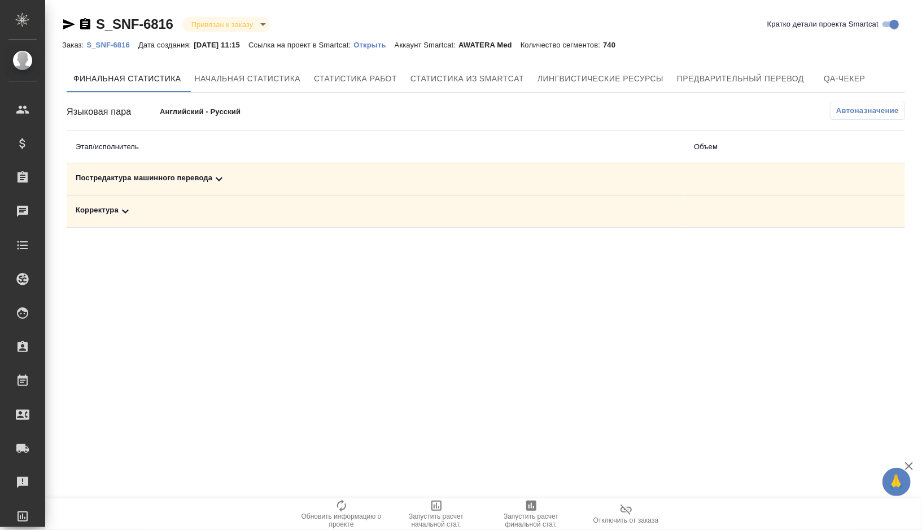
click at [246, 174] on div "Постредактура машинного перевода" at bounding box center [376, 179] width 600 height 14
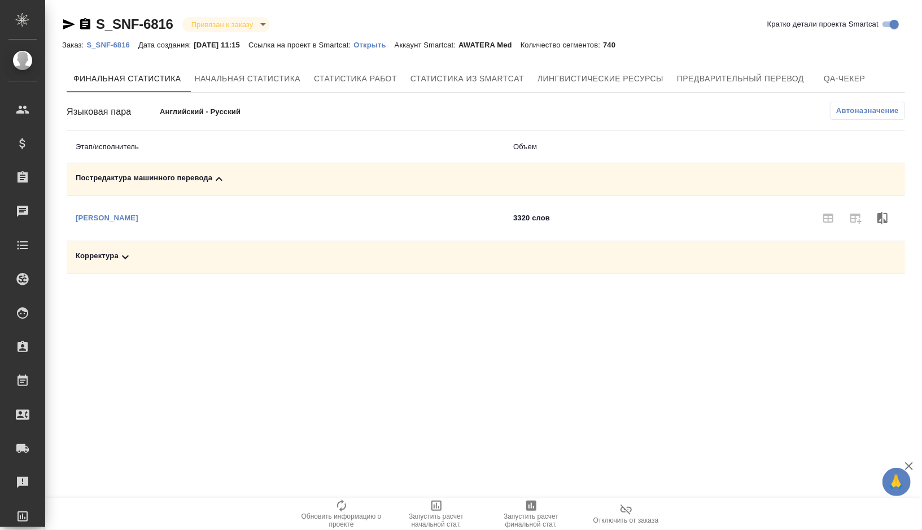
click at [532, 505] on icon "button" at bounding box center [531, 505] width 10 height 10
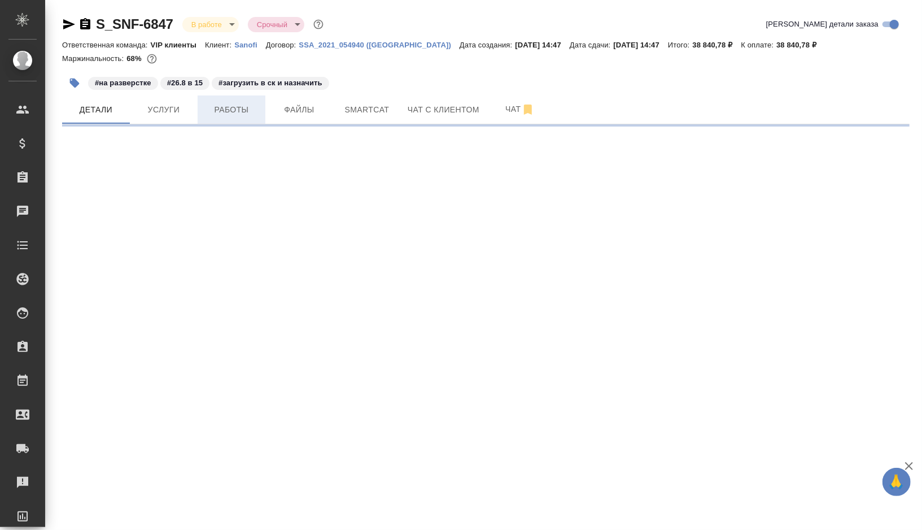
select select "RU"
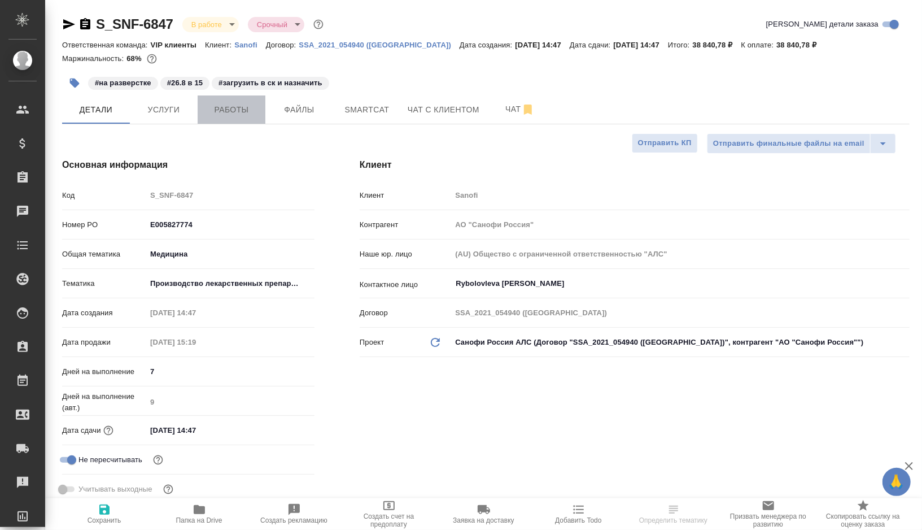
click at [239, 112] on span "Работы" at bounding box center [231, 110] width 54 height 14
type textarea "x"
